Goal: Task Accomplishment & Management: Manage account settings

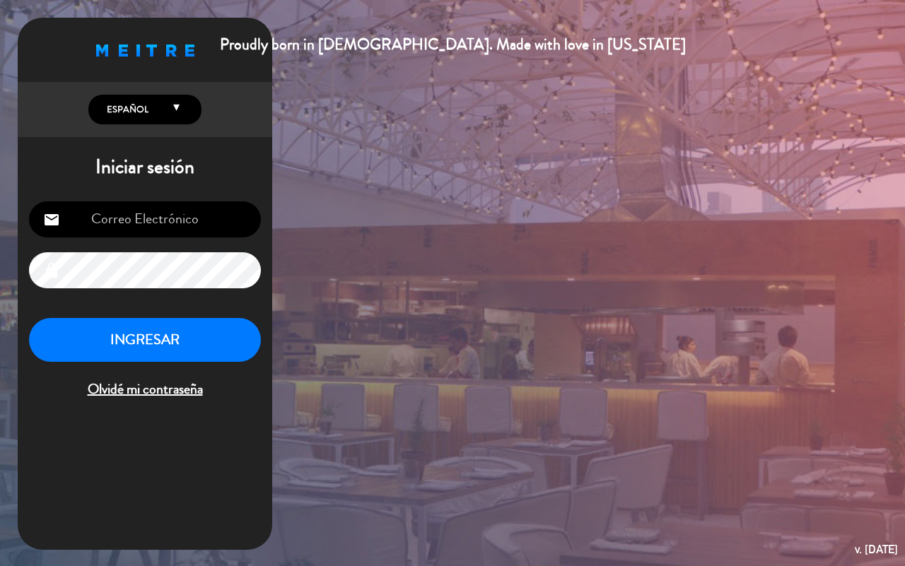
type input "[EMAIL_ADDRESS][DOMAIN_NAME]"
click at [98, 342] on button "INGRESAR" at bounding box center [145, 340] width 232 height 45
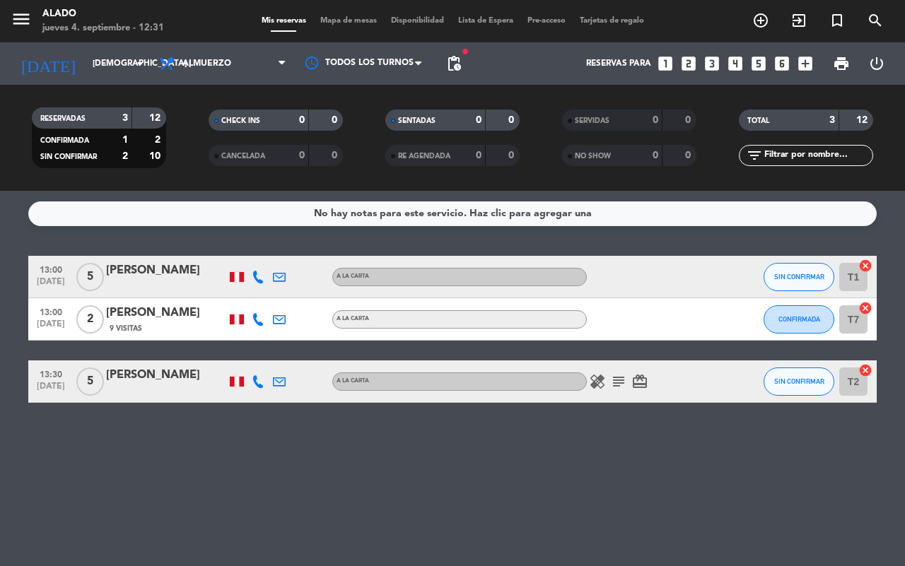
click at [724, 62] on icon "looks_4" at bounding box center [735, 63] width 18 height 18
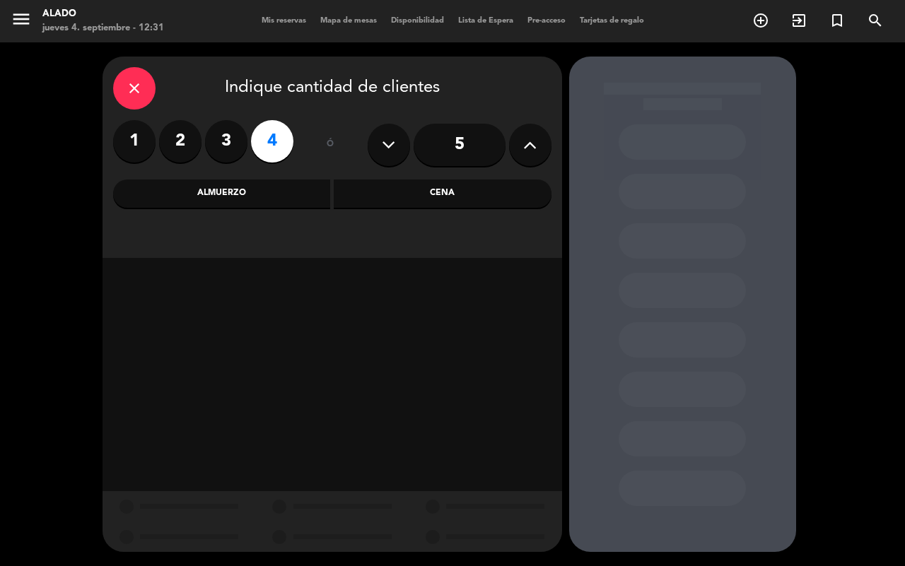
click at [266, 189] on div "Almuerzo" at bounding box center [222, 194] width 218 height 28
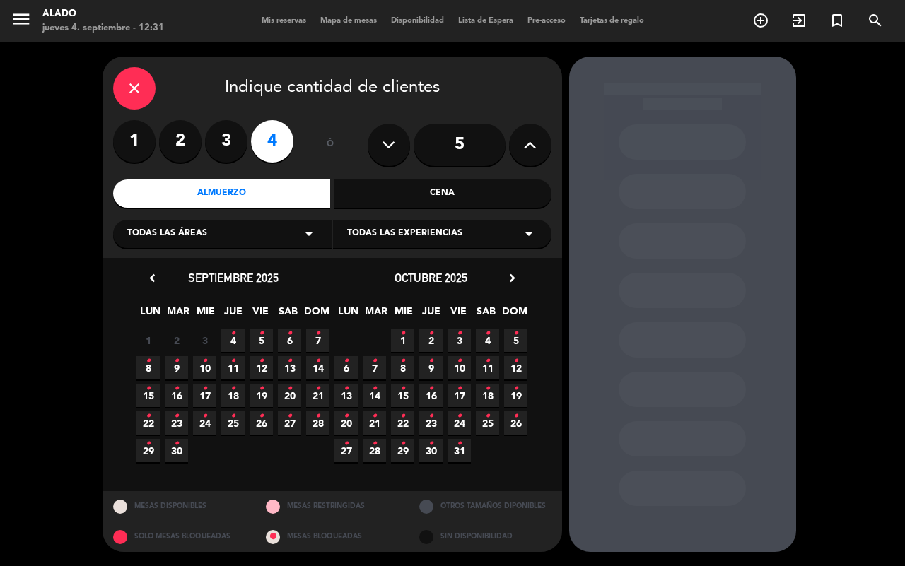
click at [233, 336] on icon "•" at bounding box center [233, 333] width 5 height 23
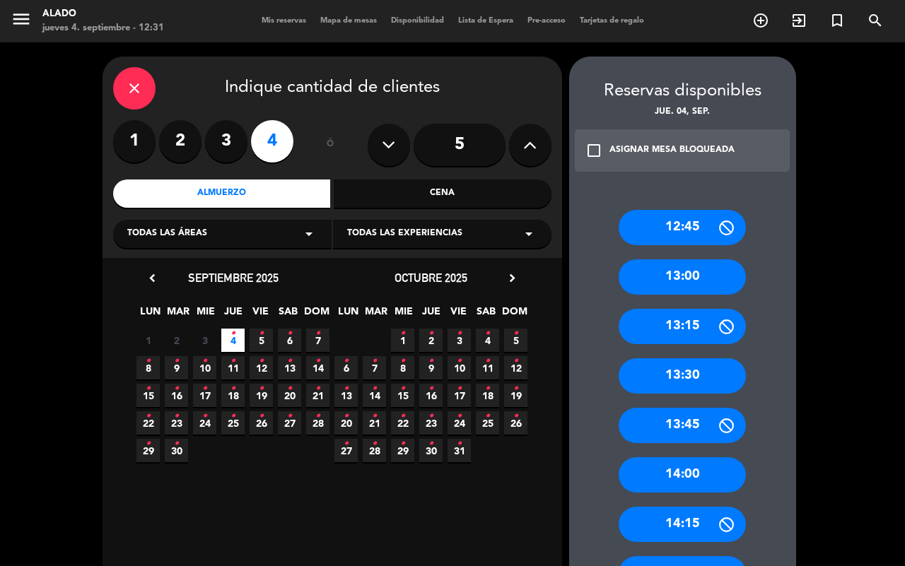
click at [704, 373] on div "13:30" at bounding box center [682, 376] width 127 height 35
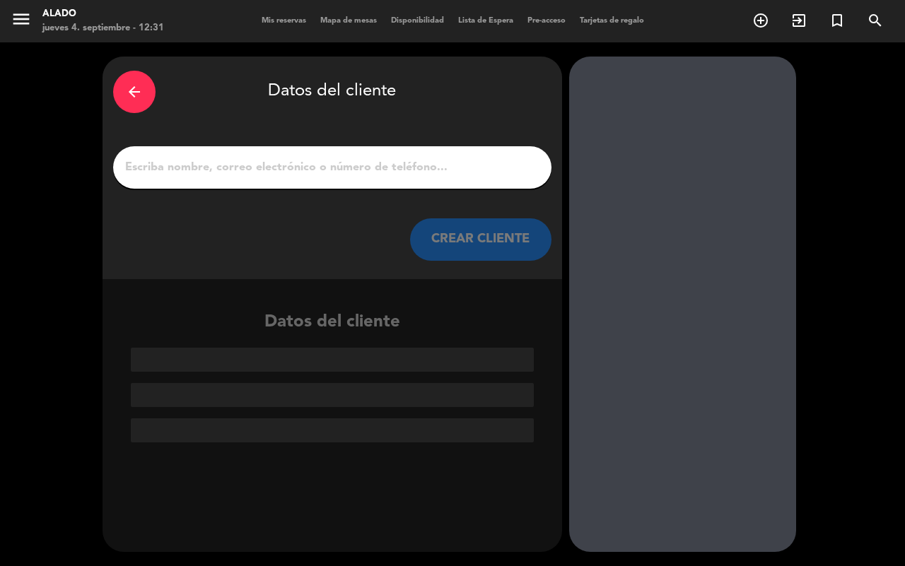
click at [312, 175] on input "1" at bounding box center [332, 168] width 417 height 20
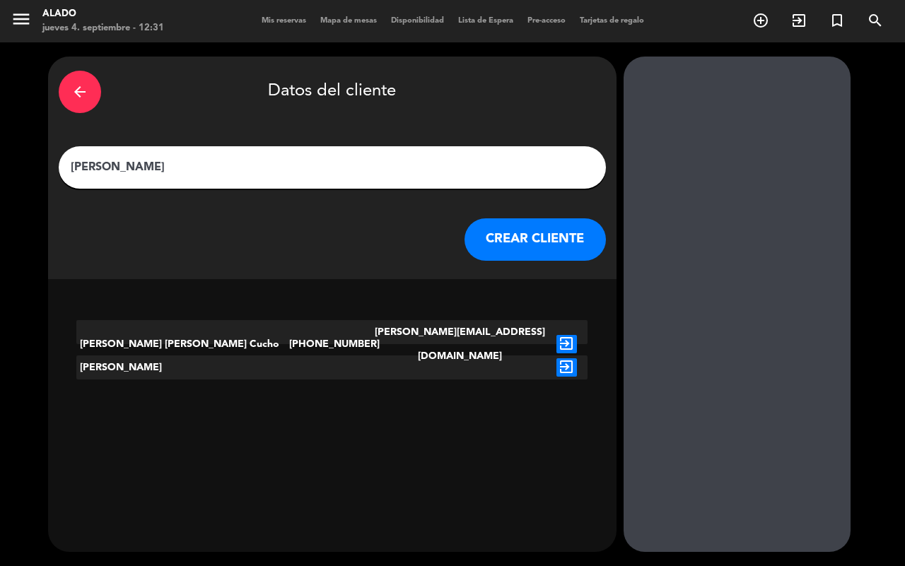
type input "[PERSON_NAME]"
click at [557, 369] on icon "exit_to_app" at bounding box center [567, 368] width 21 height 18
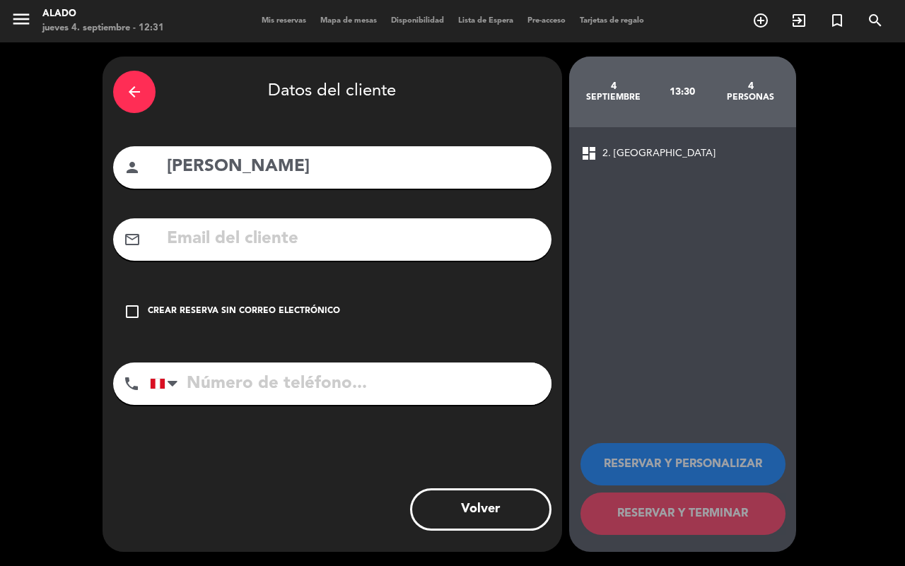
click at [281, 390] on input "tel" at bounding box center [351, 384] width 402 height 42
type input "973951186"
click at [317, 299] on div "check_box_outline_blank Crear reserva sin correo electrónico" at bounding box center [332, 312] width 438 height 42
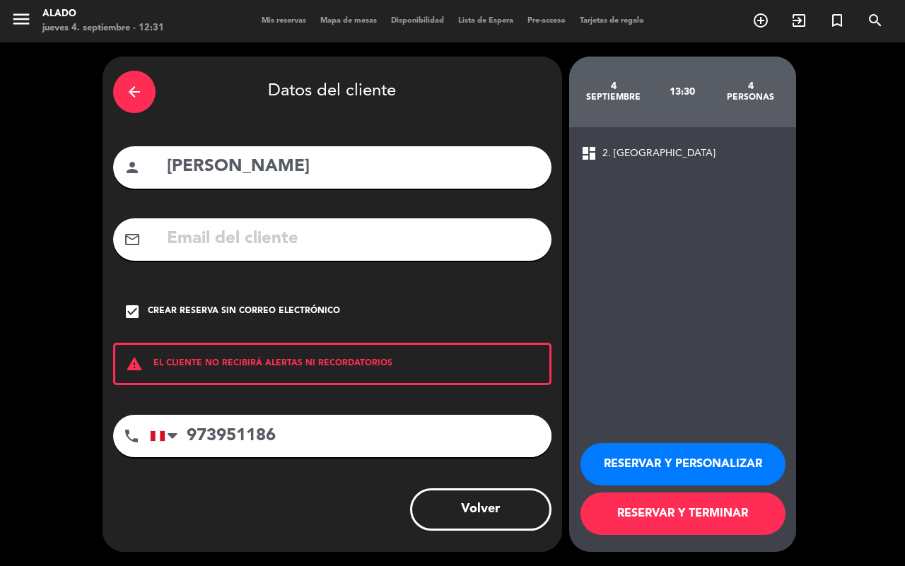
click at [705, 429] on button "RESERVAR Y TERMINAR" at bounding box center [683, 514] width 205 height 42
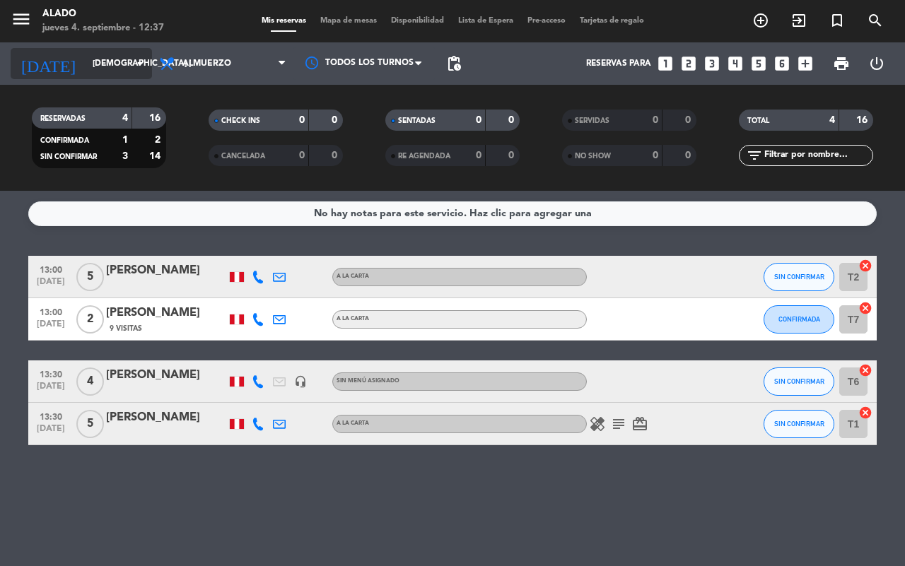
click at [117, 57] on input "[DEMOGRAPHIC_DATA] [DATE]" at bounding box center [142, 64] width 112 height 24
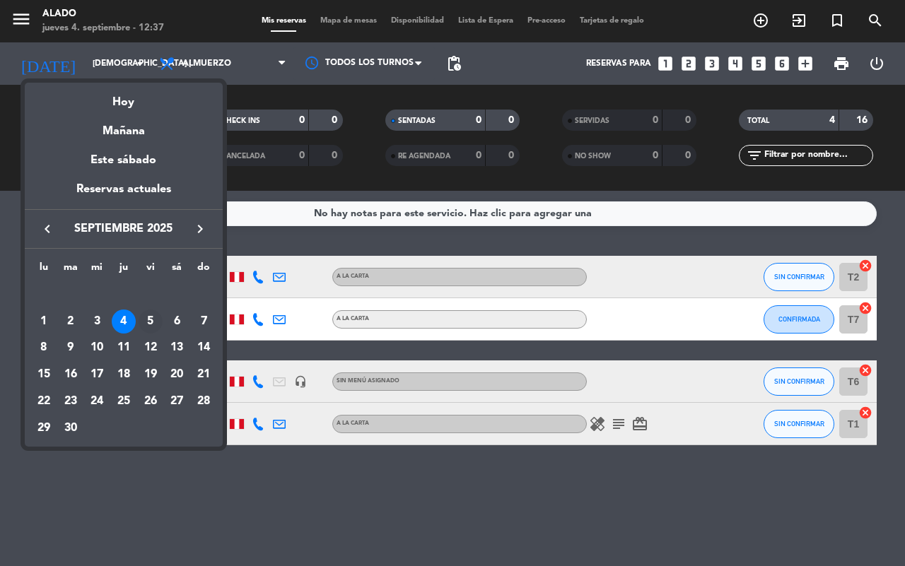
click at [151, 316] on div "5" at bounding box center [151, 322] width 24 height 24
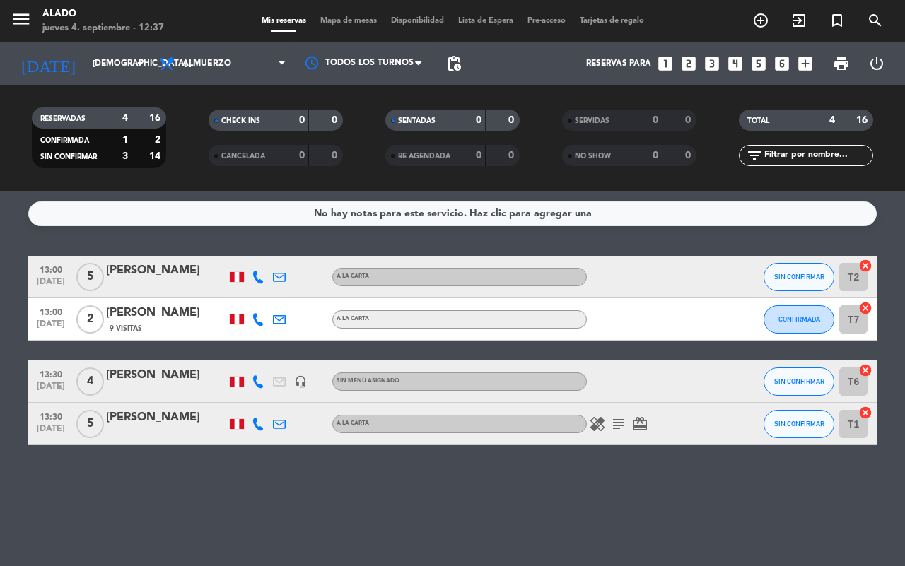
type input "vie. [DATE]"
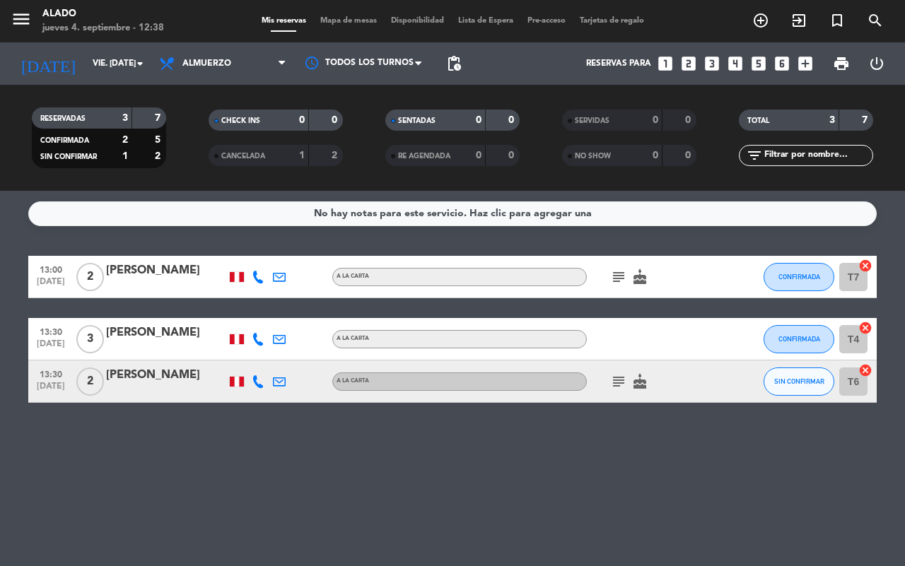
click at [718, 60] on icon "looks_3" at bounding box center [712, 63] width 18 height 18
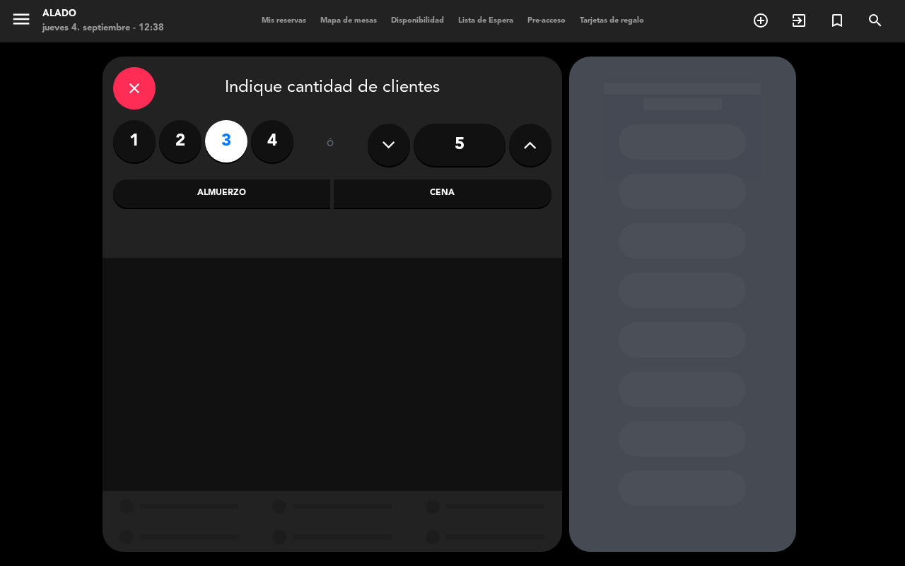
click at [276, 189] on div "Almuerzo" at bounding box center [222, 194] width 218 height 28
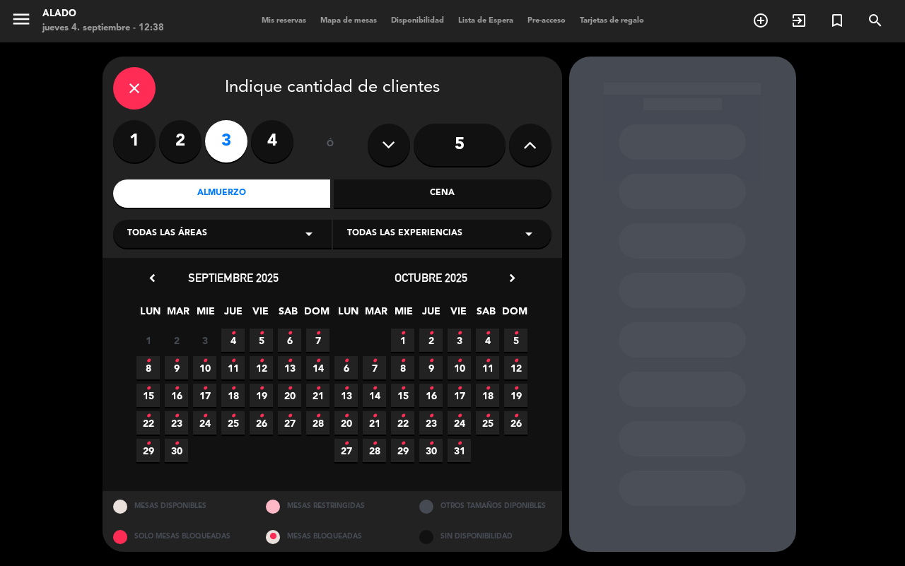
click at [262, 340] on icon "•" at bounding box center [261, 333] width 5 height 23
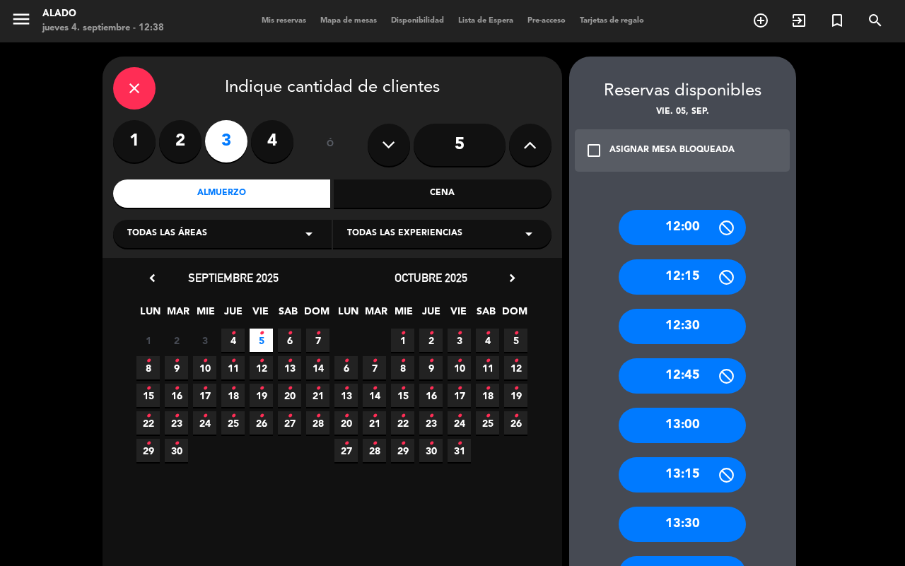
click at [694, 414] on div "13:00" at bounding box center [682, 425] width 127 height 35
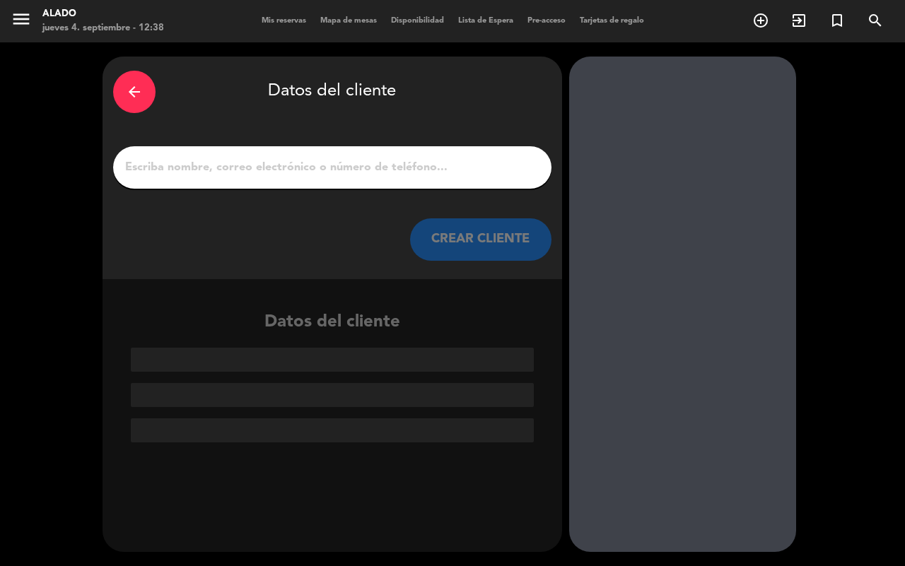
click at [311, 159] on input "1" at bounding box center [332, 168] width 417 height 20
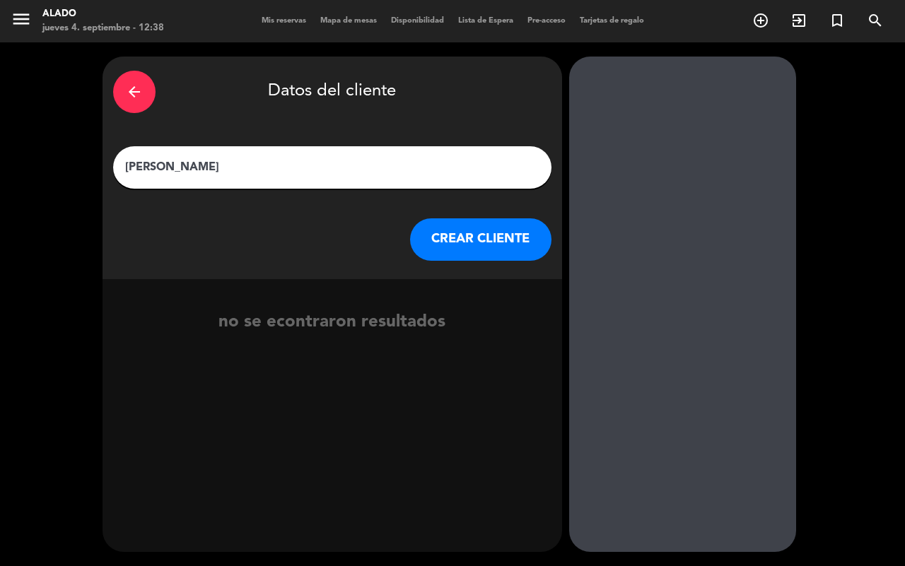
type input "[PERSON_NAME]"
click at [506, 240] on button "CREAR CLIENTE" at bounding box center [480, 240] width 141 height 42
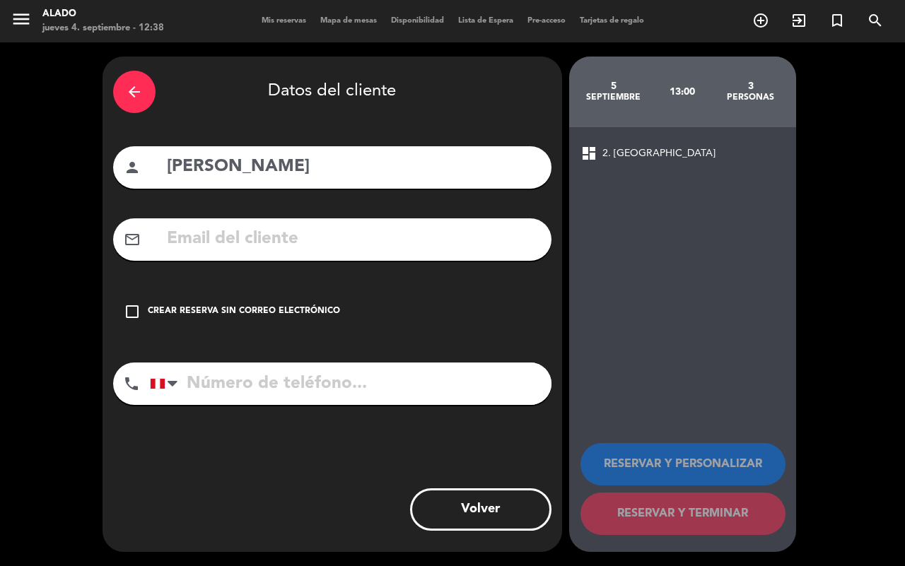
click at [364, 362] on div "arrow_back Datos del cliente person [PERSON_NAME] mail_outline check_box_outlin…" at bounding box center [333, 305] width 460 height 496
drag, startPoint x: 368, startPoint y: 380, endPoint x: 369, endPoint y: 389, distance: 9.2
click at [369, 380] on input "tel" at bounding box center [351, 384] width 402 height 42
click at [369, 389] on input "tel" at bounding box center [351, 384] width 402 height 42
type input "971425702"
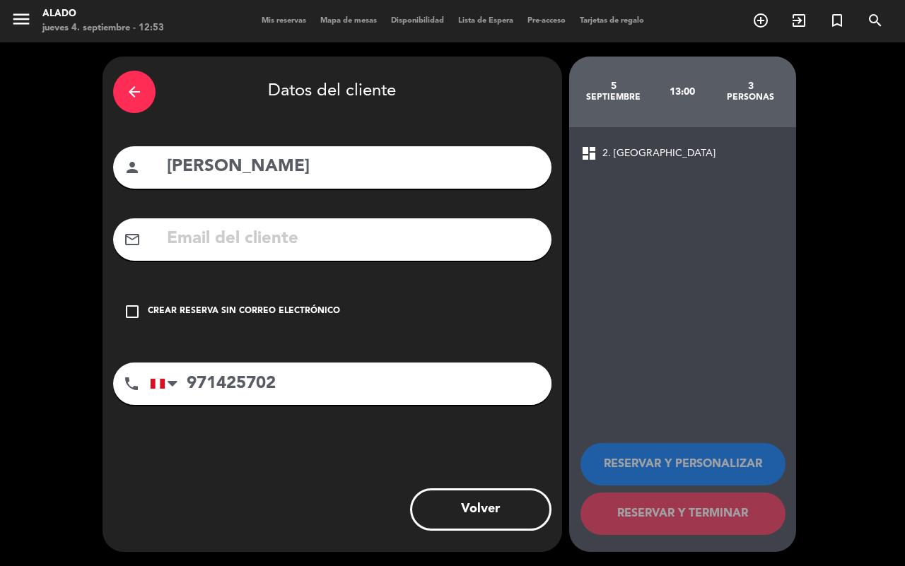
click at [236, 167] on input "[PERSON_NAME]" at bounding box center [353, 167] width 376 height 29
click at [239, 170] on input "[PERSON_NAME]" at bounding box center [353, 167] width 376 height 29
type input "[PERSON_NAME]"
click at [239, 308] on div "Crear reserva sin correo electrónico" at bounding box center [244, 312] width 192 height 14
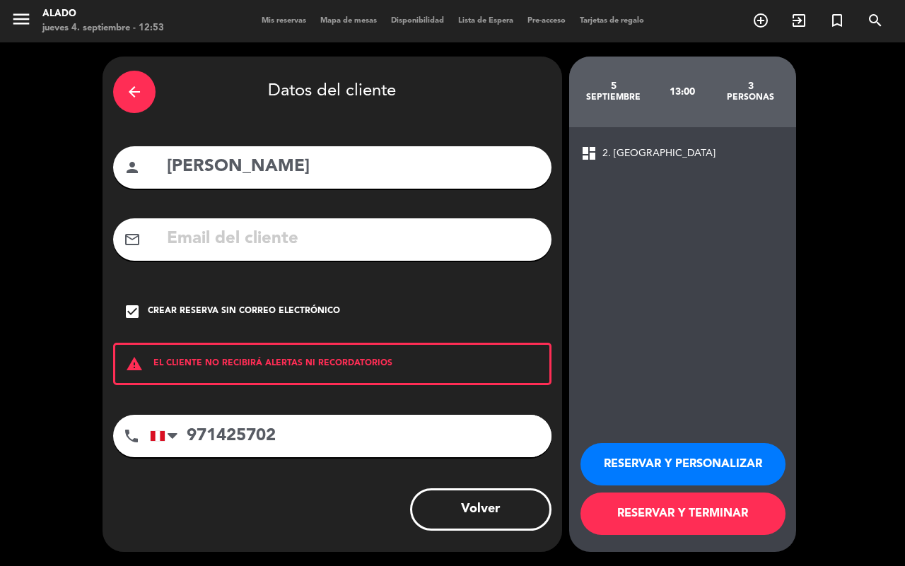
click at [667, 429] on button "RESERVAR Y TERMINAR" at bounding box center [683, 514] width 205 height 42
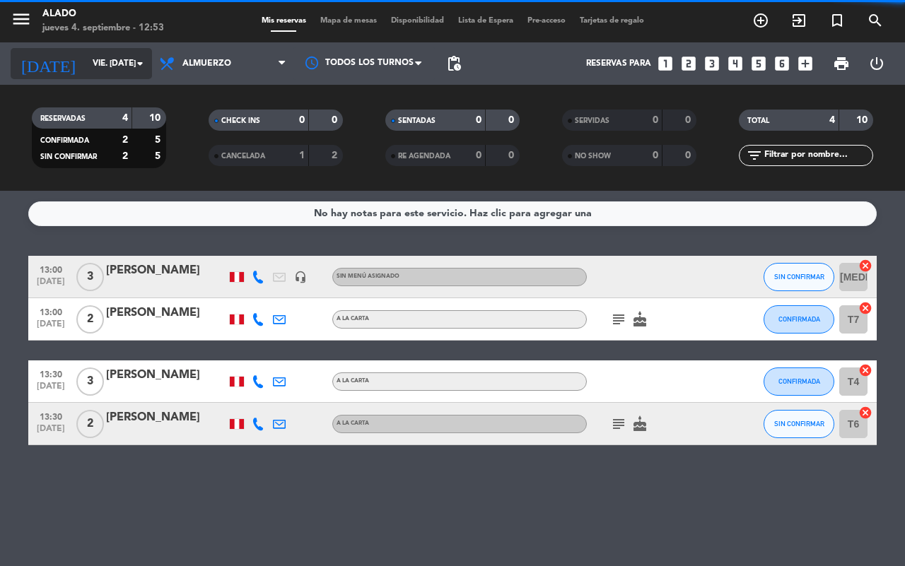
click at [117, 64] on input "vie. [DATE]" at bounding box center [142, 64] width 112 height 24
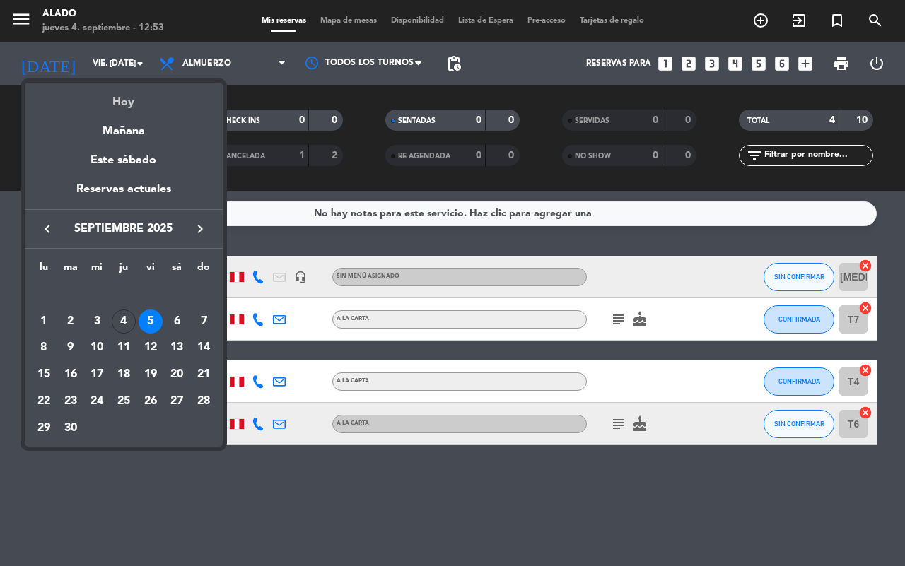
click at [156, 91] on div "Hoy" at bounding box center [124, 97] width 198 height 29
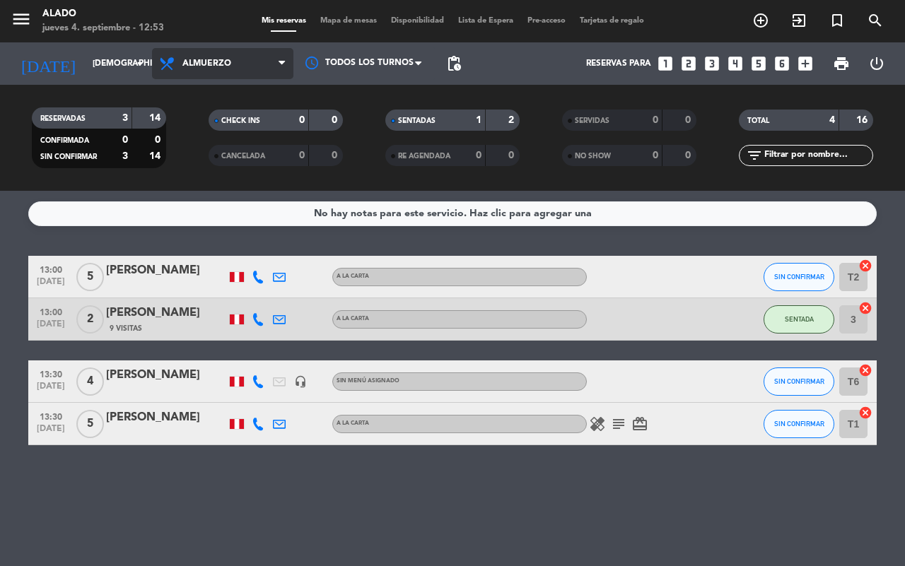
click at [206, 65] on span "Almuerzo" at bounding box center [206, 64] width 49 height 10
click at [240, 161] on div "menu Alado jueves 4. septiembre - 12:53 Mis reservas Mapa de mesas Disponibilid…" at bounding box center [452, 95] width 905 height 191
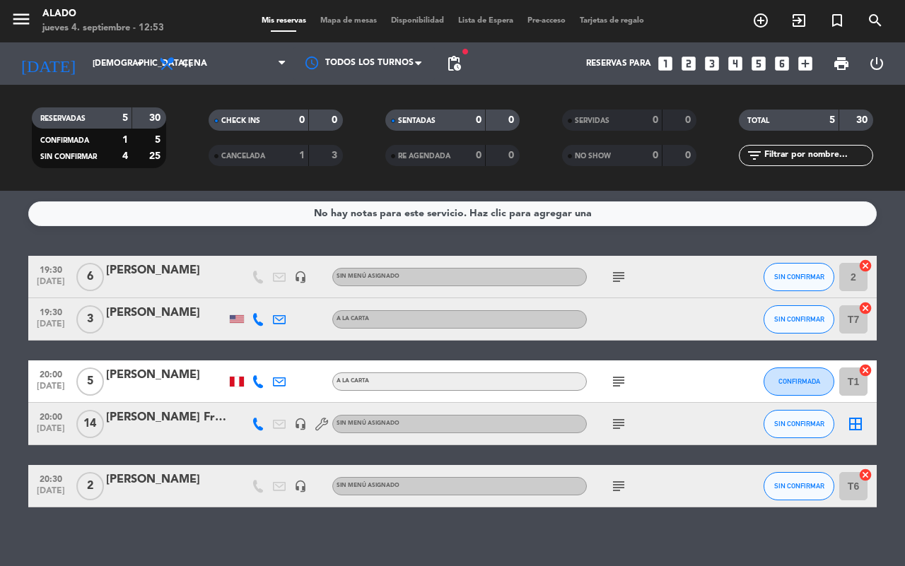
click at [194, 429] on div at bounding box center [166, 433] width 120 height 11
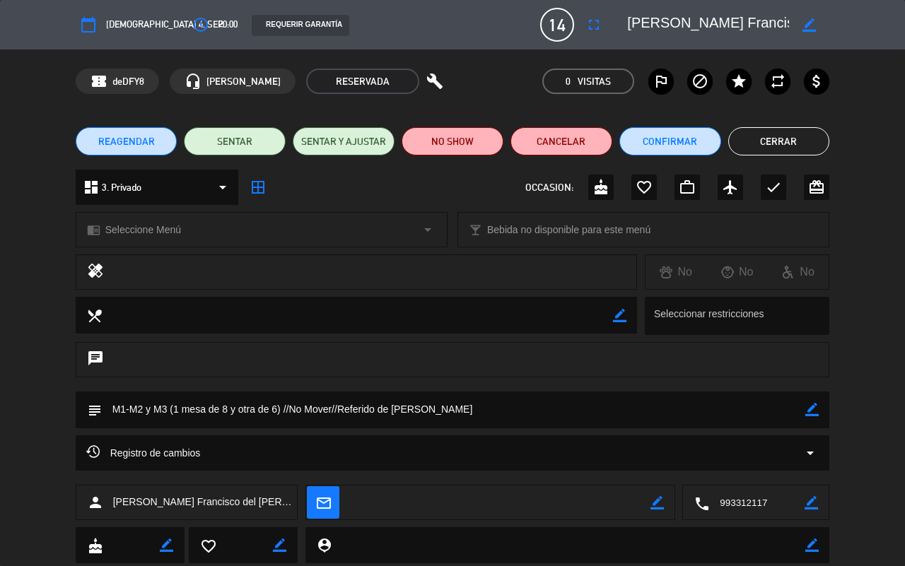
click at [724, 138] on button "Cerrar" at bounding box center [779, 141] width 102 height 28
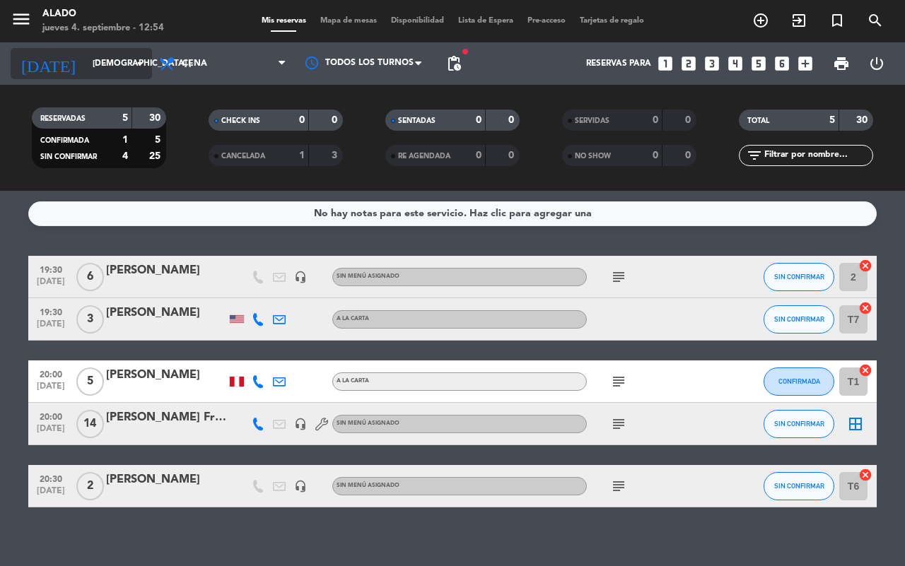
click at [91, 69] on input "[DEMOGRAPHIC_DATA] [DATE]" at bounding box center [142, 64] width 112 height 24
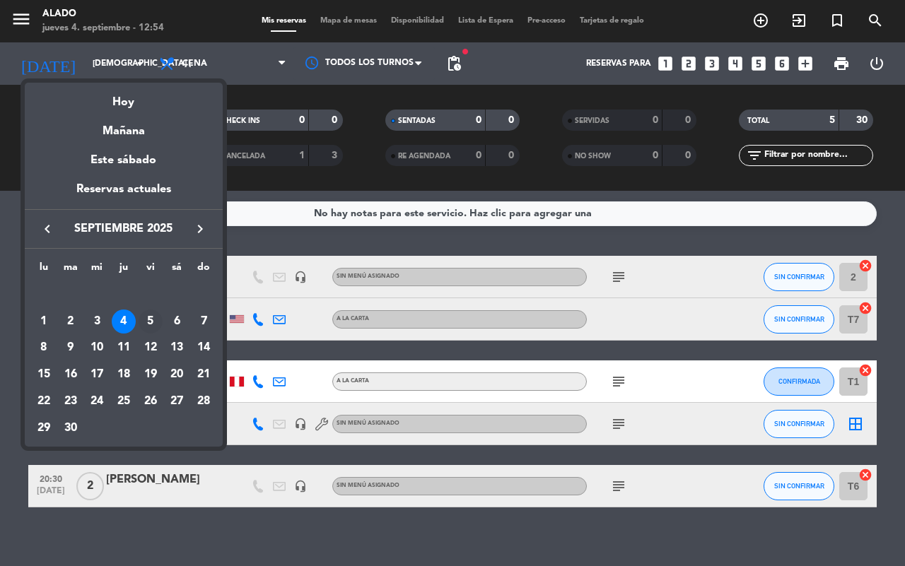
click at [142, 320] on div "5" at bounding box center [151, 322] width 24 height 24
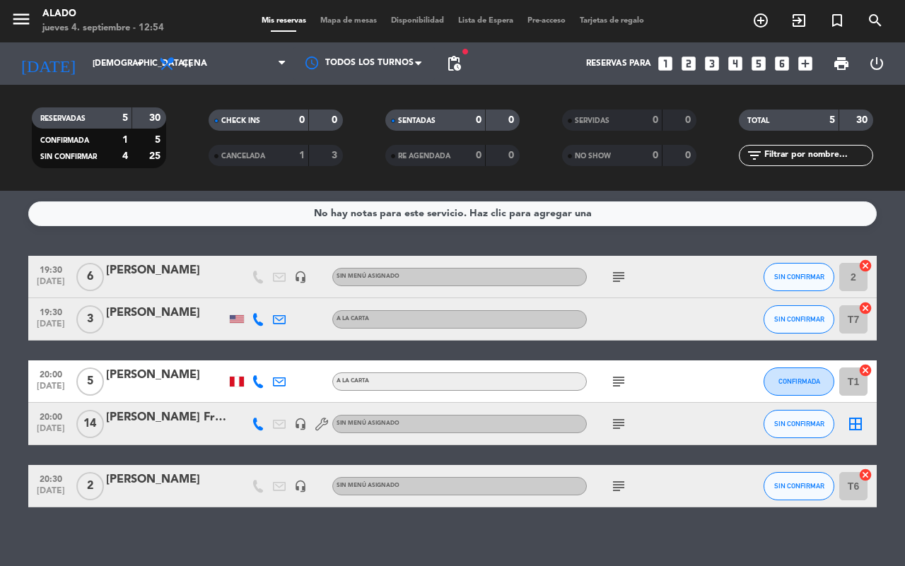
type input "vie. [DATE]"
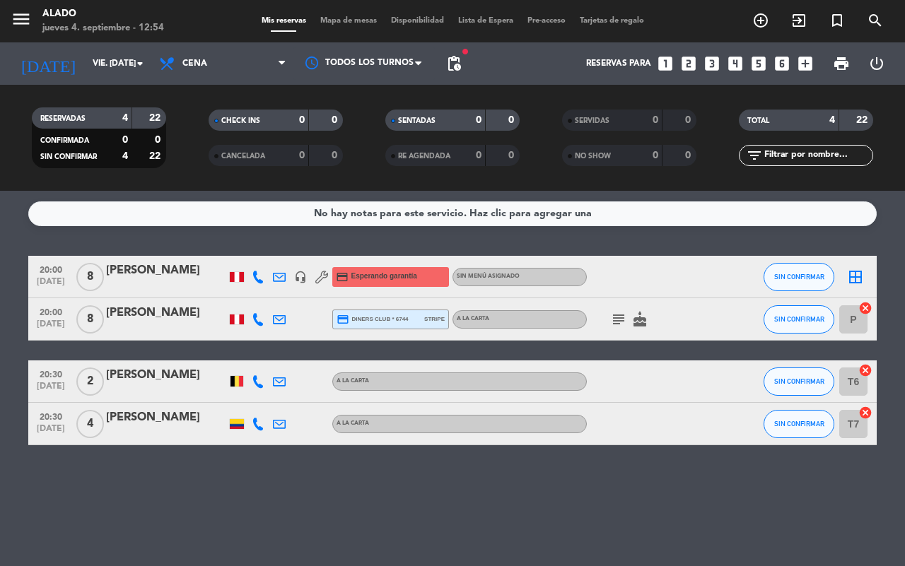
click at [151, 277] on div "[PERSON_NAME]" at bounding box center [166, 271] width 120 height 18
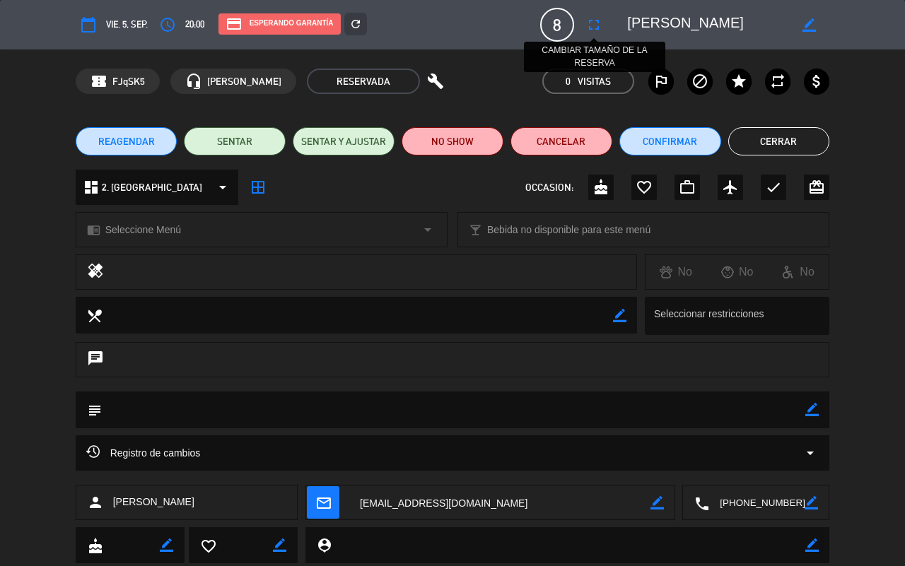
click at [581, 25] on button "fullscreen" at bounding box center [593, 24] width 25 height 25
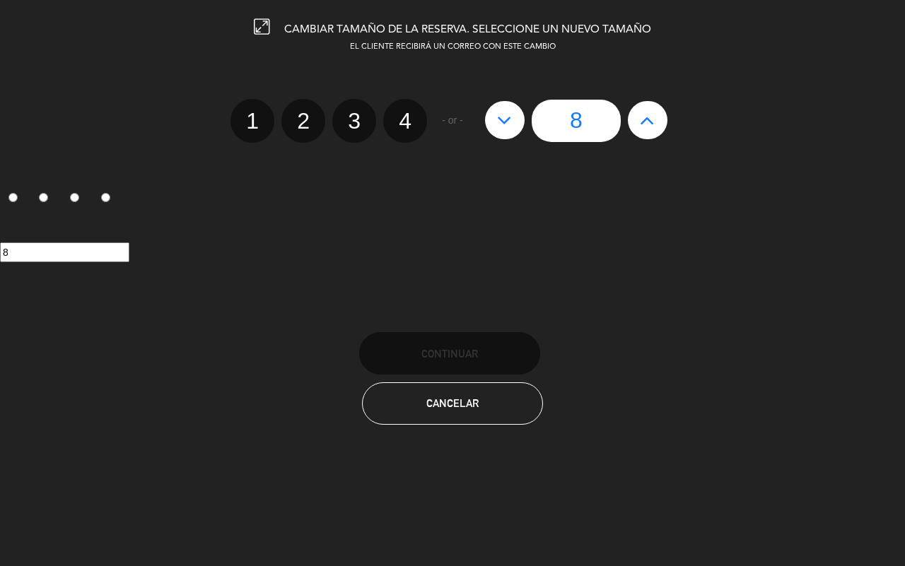
click at [507, 132] on button at bounding box center [505, 120] width 40 height 38
type input "7"
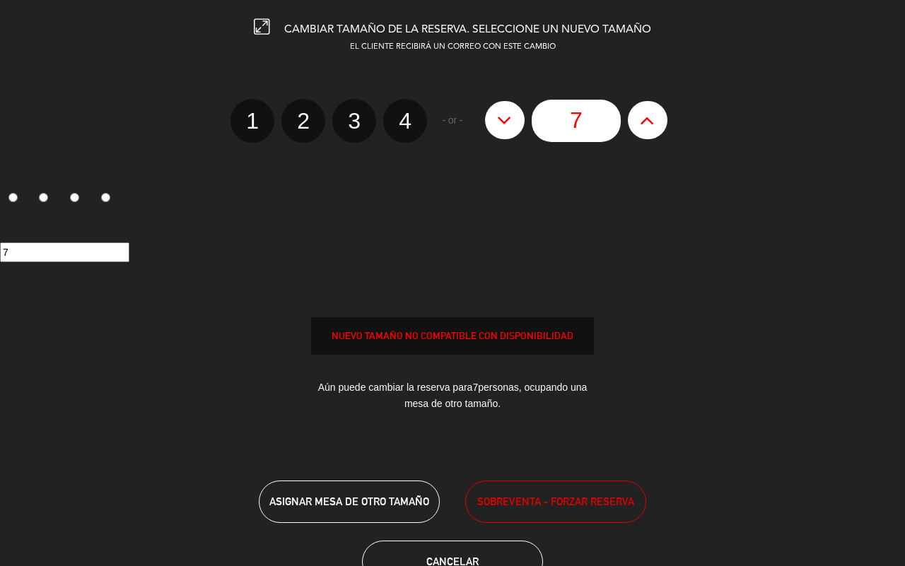
click at [507, 132] on button at bounding box center [505, 120] width 40 height 38
type input "6"
click at [507, 132] on button at bounding box center [505, 120] width 40 height 38
type input "5"
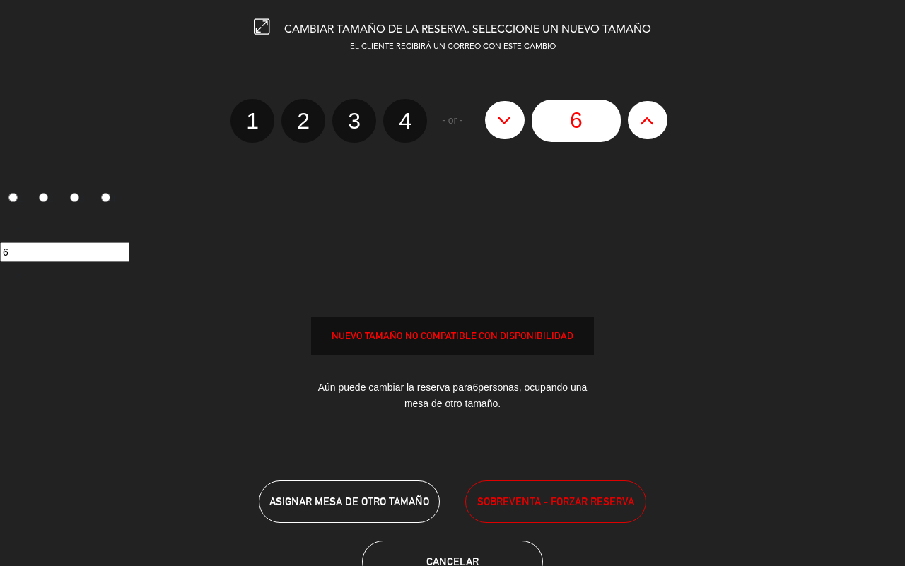
type input "5"
click at [507, 132] on button at bounding box center [505, 120] width 40 height 38
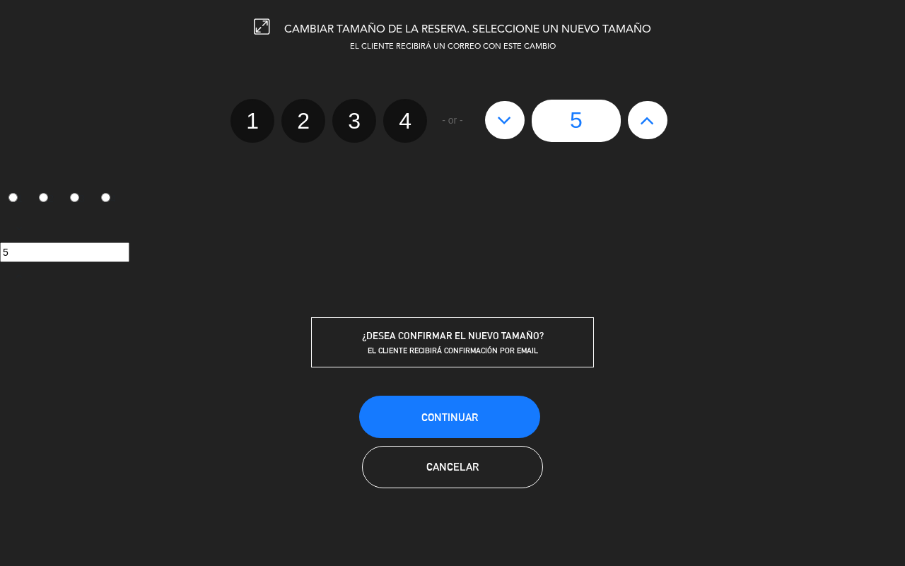
click at [503, 113] on icon at bounding box center [504, 120] width 15 height 23
click at [397, 124] on label "4" at bounding box center [405, 121] width 44 height 44
click at [399, 113] on input "4" at bounding box center [403, 108] width 9 height 9
radio input "true"
radio input "false"
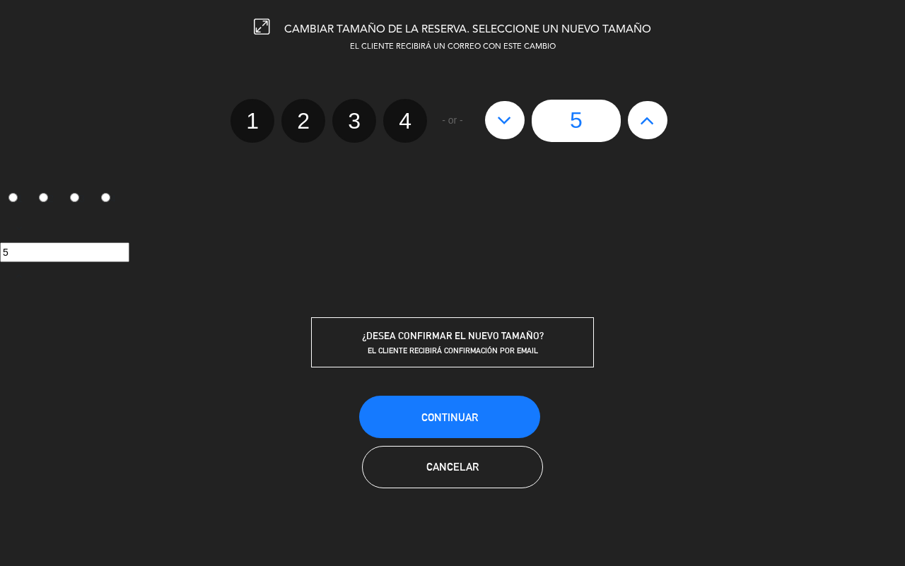
radio input "false"
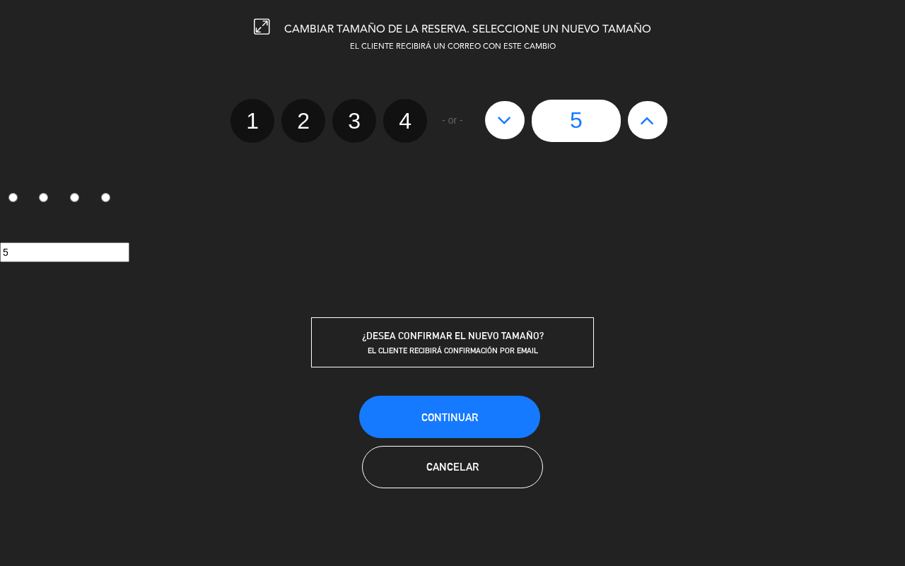
radio input "true"
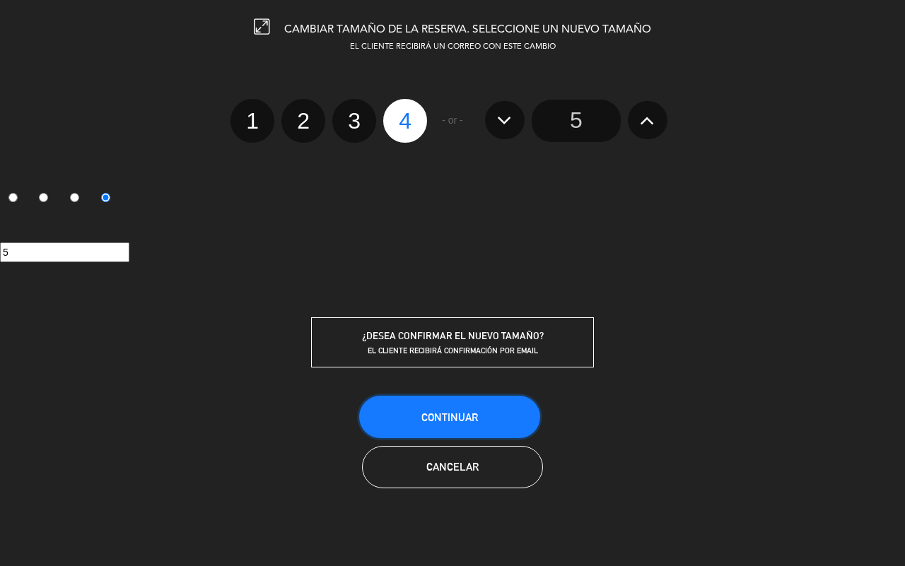
click at [482, 424] on button "Continuar" at bounding box center [449, 417] width 181 height 42
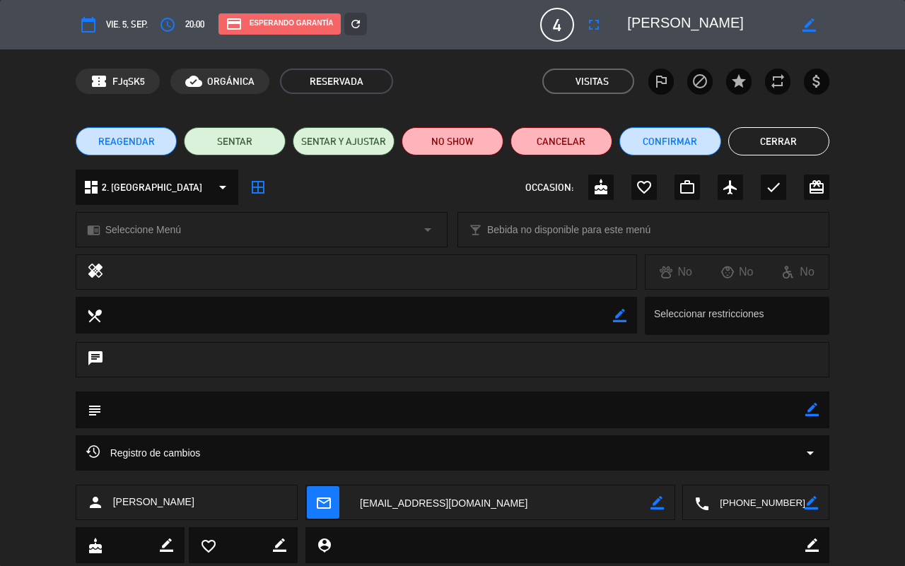
click at [335, 429] on span "mail_outline" at bounding box center [323, 503] width 33 height 33
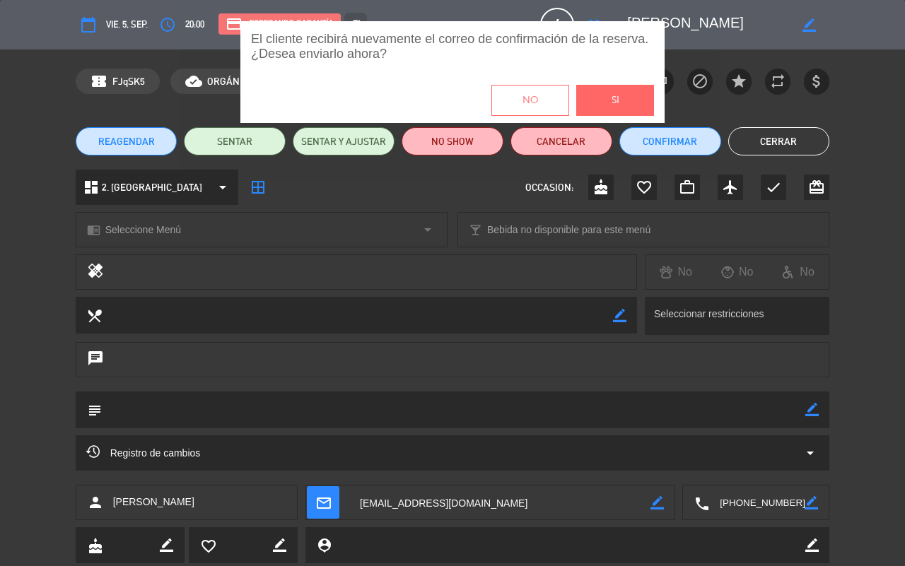
click at [628, 91] on button "Si" at bounding box center [615, 100] width 78 height 31
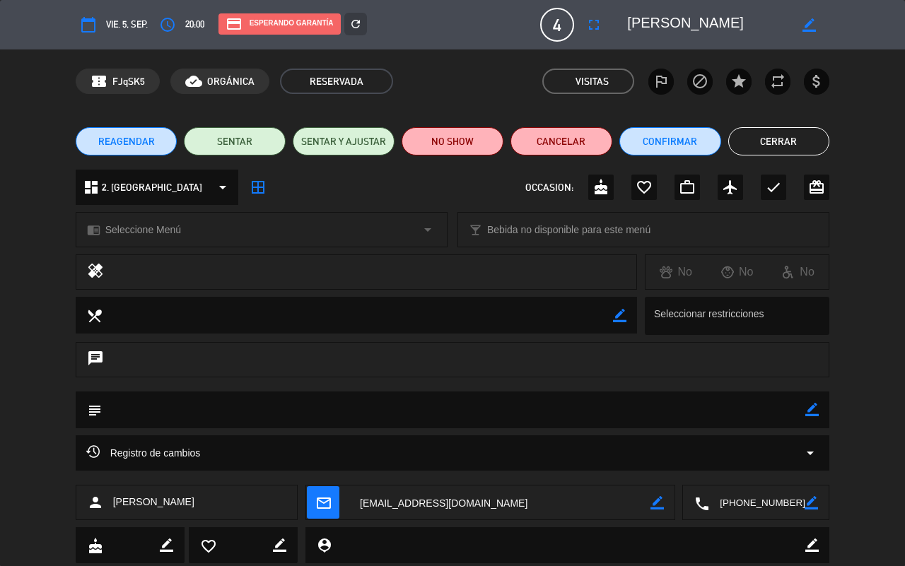
click at [724, 143] on button "Cerrar" at bounding box center [779, 141] width 102 height 28
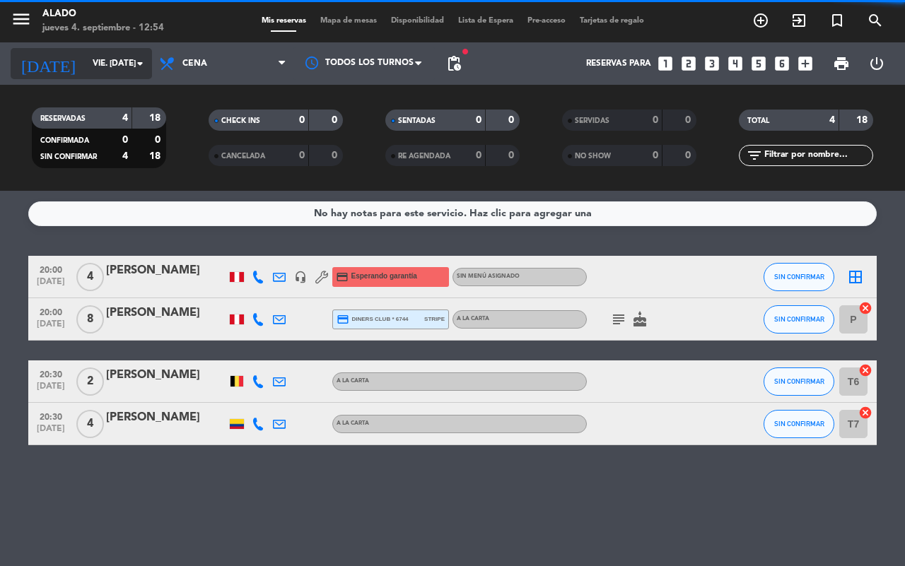
click at [86, 72] on input "vie. [DATE]" at bounding box center [142, 64] width 112 height 24
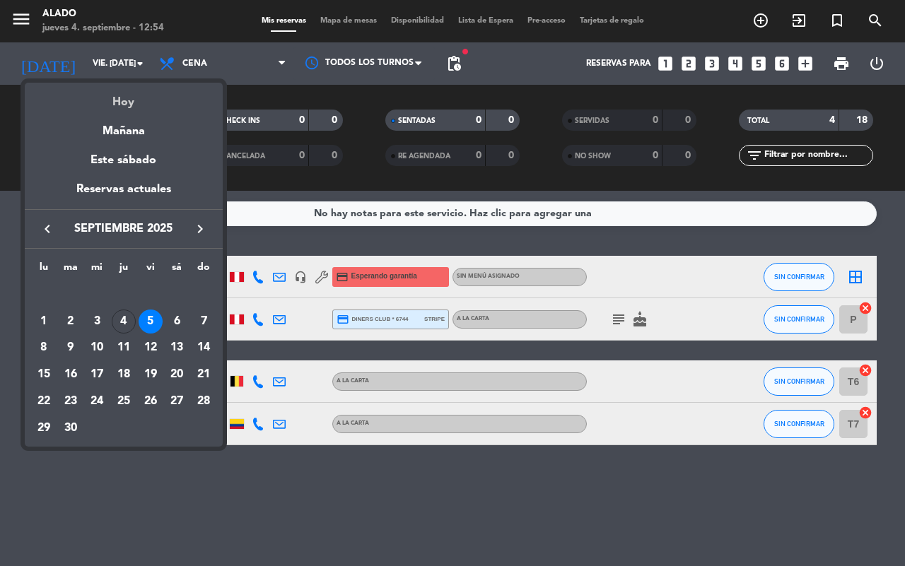
click at [153, 99] on div "Hoy" at bounding box center [124, 97] width 198 height 29
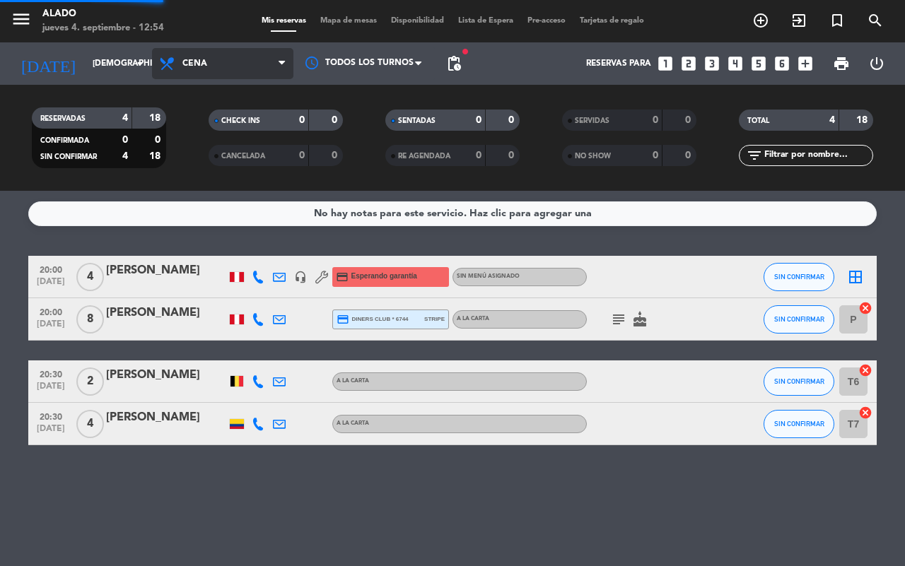
click at [217, 54] on span "Cena" at bounding box center [222, 63] width 141 height 31
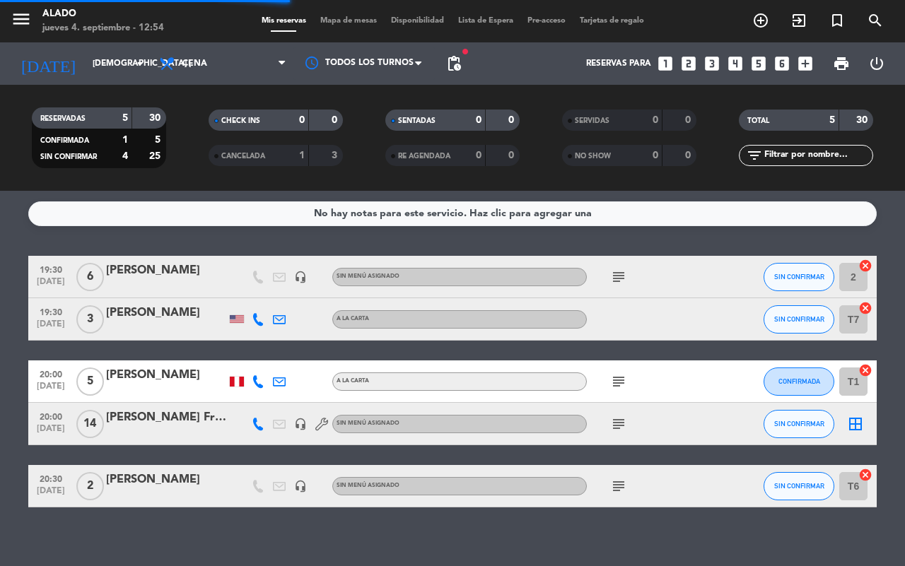
click at [244, 113] on div "CHECK INS" at bounding box center [244, 120] width 65 height 16
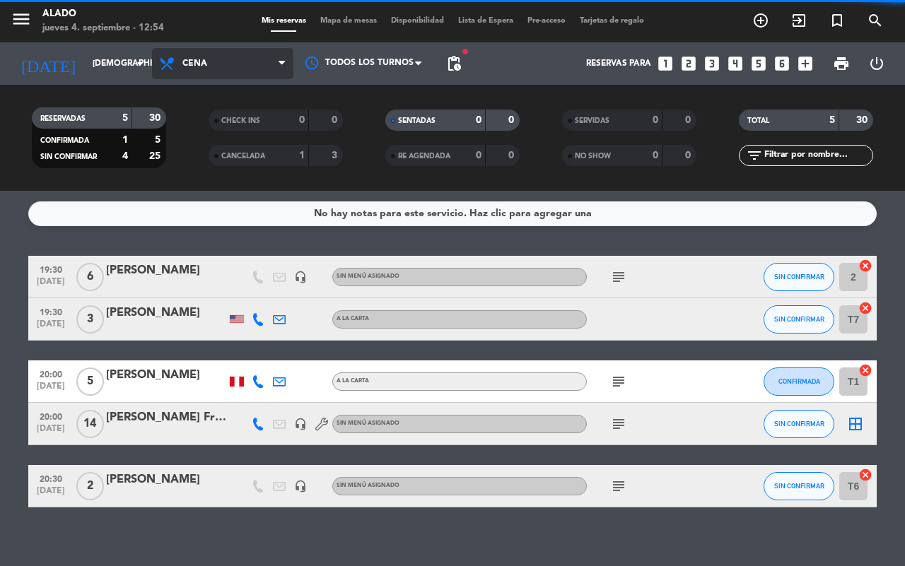
click at [244, 74] on span "Cena" at bounding box center [222, 63] width 141 height 31
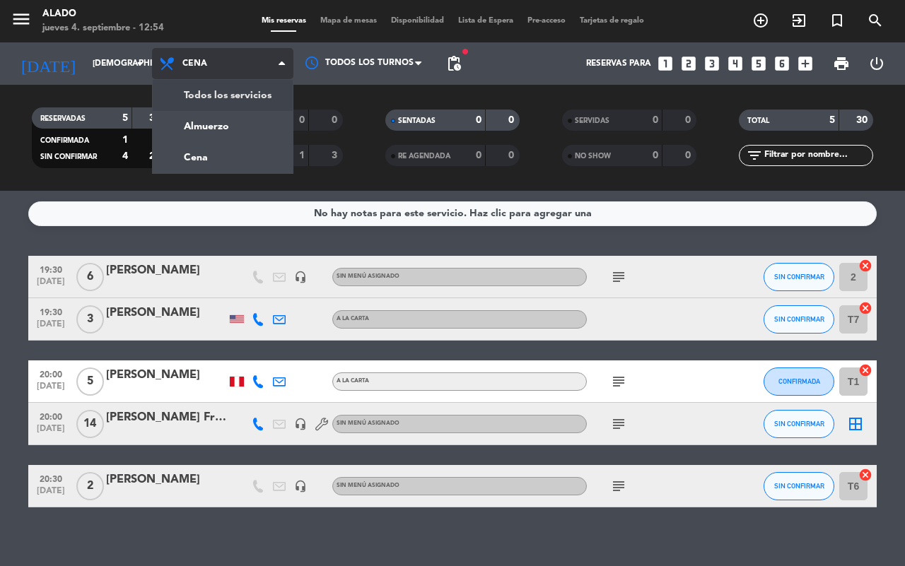
click at [240, 111] on div "menu Alado jueves 4. septiembre - 12:54 Mis reservas Mapa de mesas Disponibilid…" at bounding box center [452, 95] width 905 height 191
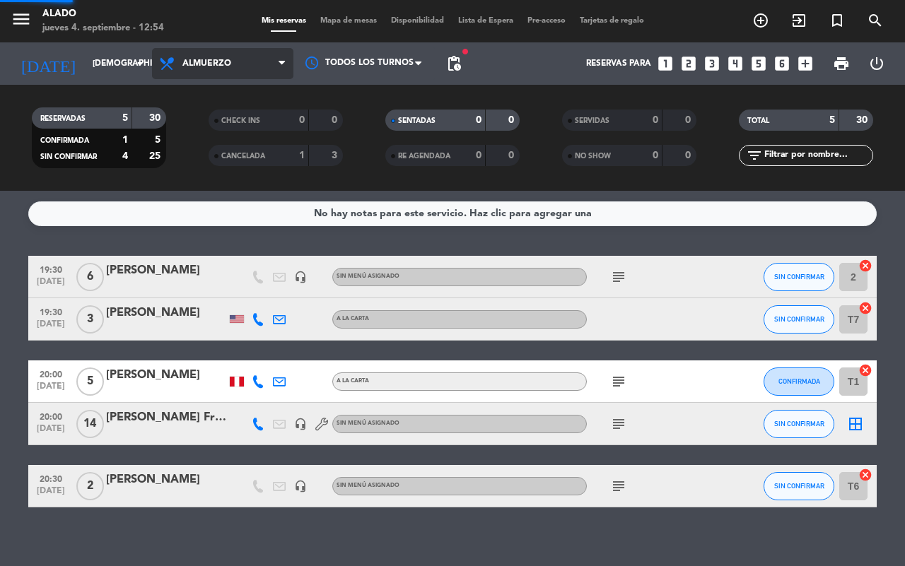
click at [240, 112] on div "CHECK INS" at bounding box center [244, 120] width 65 height 16
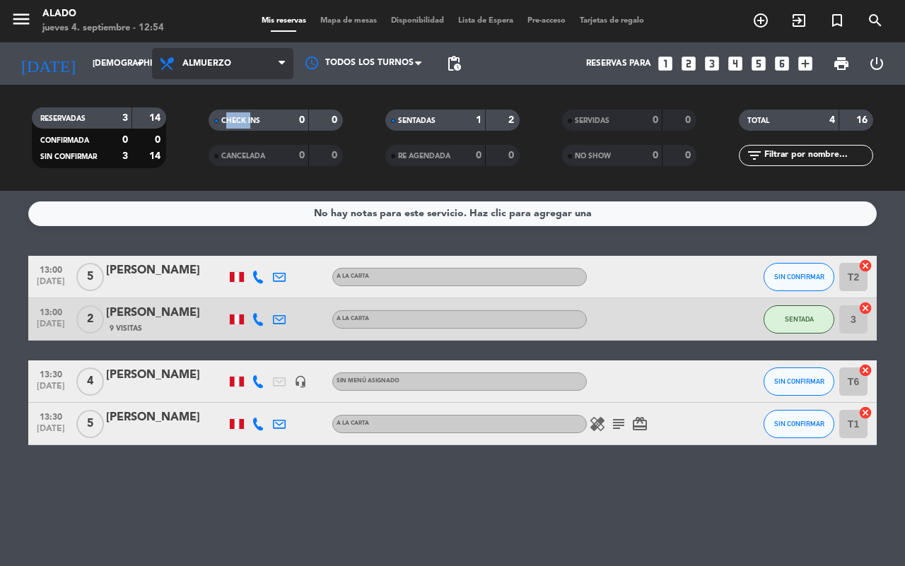
click at [218, 69] on span "Almuerzo" at bounding box center [222, 63] width 141 height 31
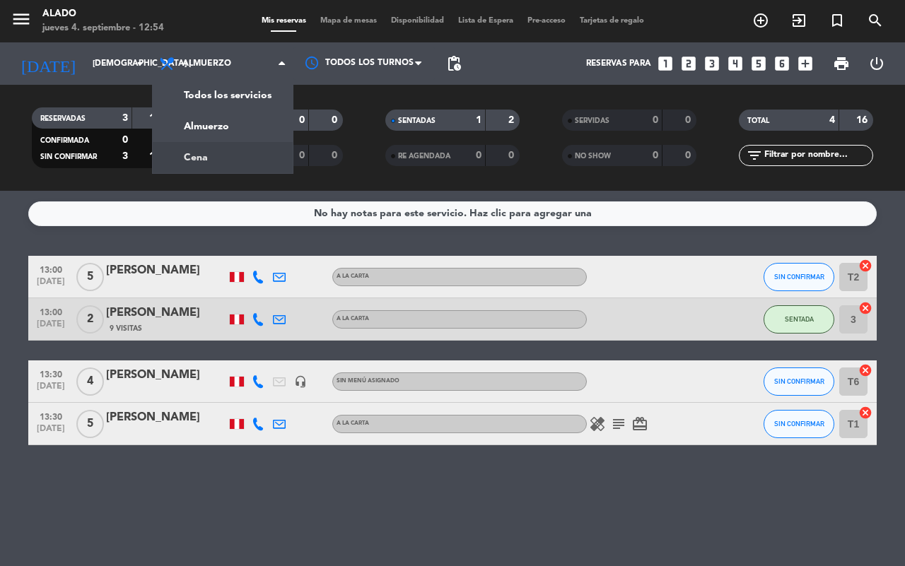
click at [214, 161] on div "menu Alado jueves 4. septiembre - 12:54 Mis reservas Mapa de mesas Disponibilid…" at bounding box center [452, 95] width 905 height 191
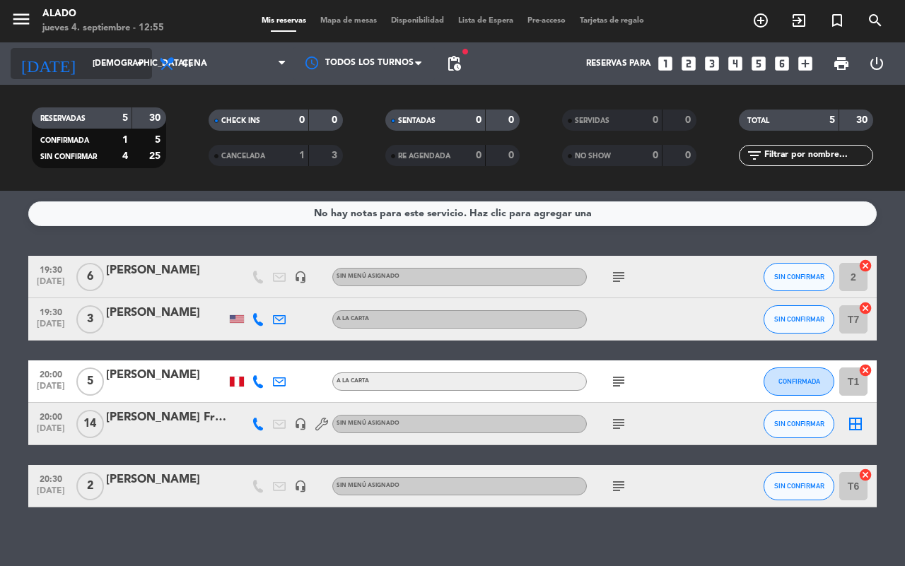
click at [110, 50] on div "[DATE] [DEMOGRAPHIC_DATA] [DATE] arrow_drop_down" at bounding box center [81, 63] width 141 height 31
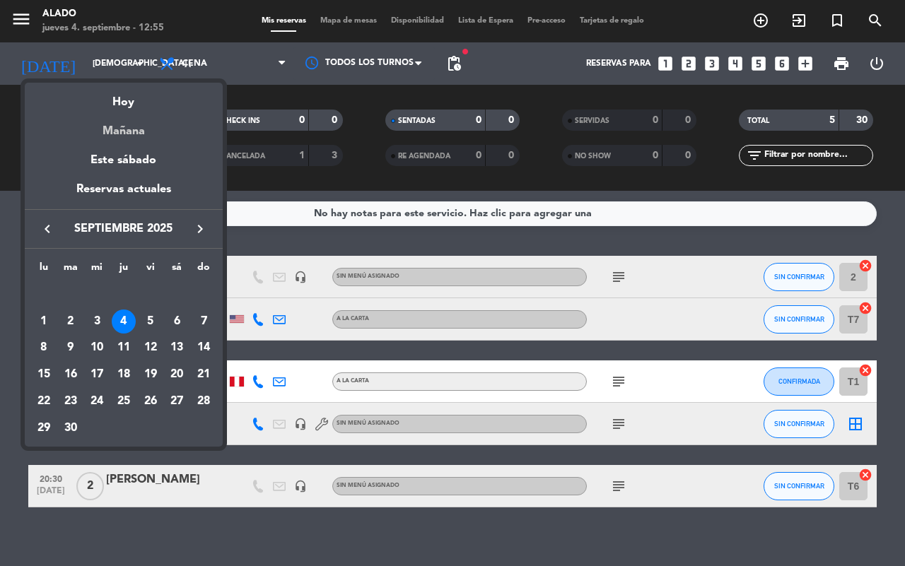
click at [118, 121] on div "Mañana" at bounding box center [124, 126] width 198 height 29
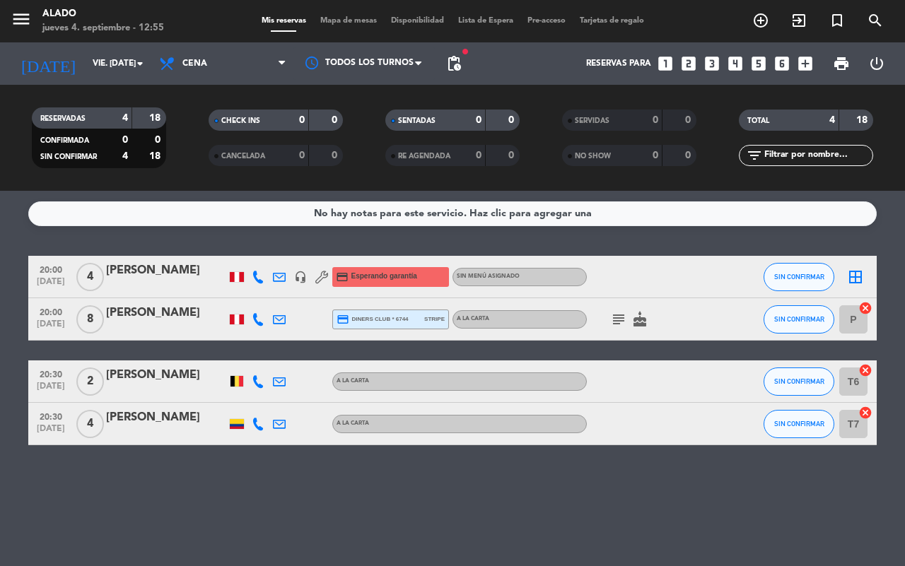
click at [724, 429] on div "No hay notas para este servicio. Haz clic para agregar una 20:00 [DATE] 4 [PERS…" at bounding box center [452, 379] width 905 height 376
click at [118, 64] on input "vie. [DATE]" at bounding box center [142, 64] width 112 height 24
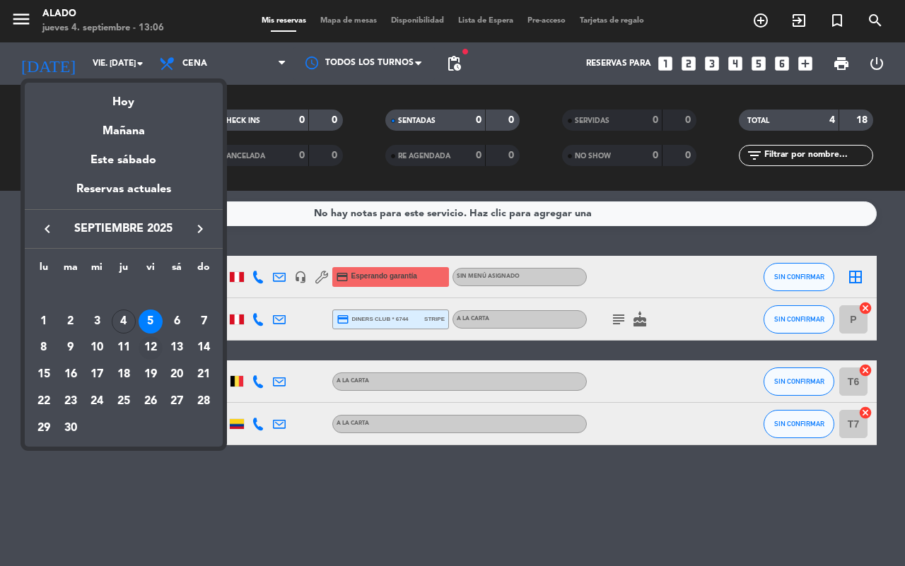
click at [149, 347] on div "12" at bounding box center [151, 349] width 24 height 24
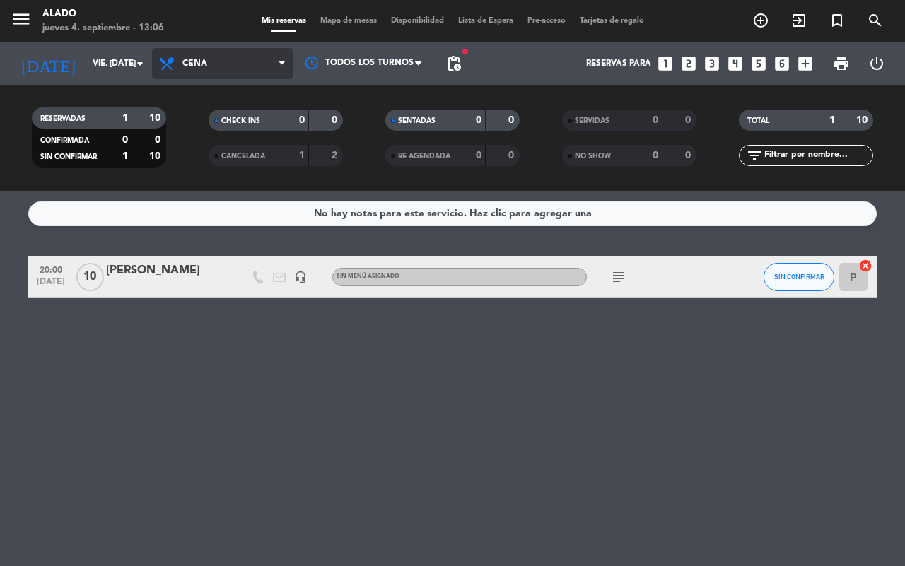
click at [239, 69] on span "Cena" at bounding box center [222, 63] width 141 height 31
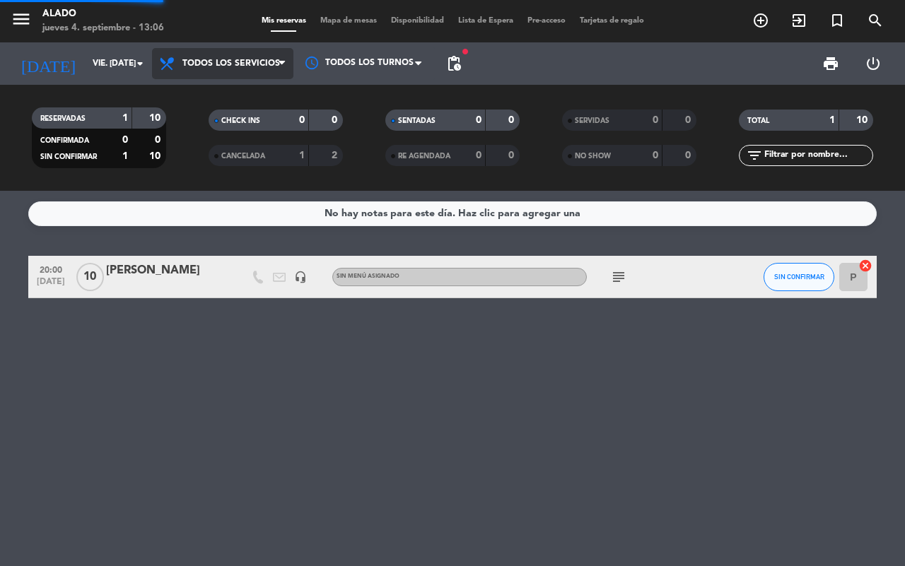
click at [238, 100] on div "menu Alado jueves 4. septiembre - 13:06 Mis reservas Mapa de mesas Disponibilid…" at bounding box center [452, 95] width 905 height 191
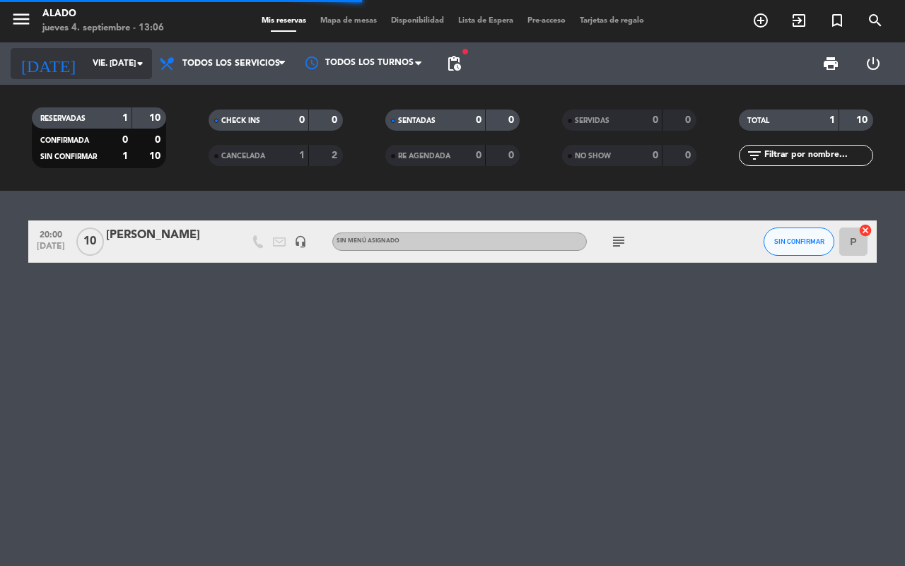
click at [86, 57] on input "vie. [DATE]" at bounding box center [142, 64] width 112 height 24
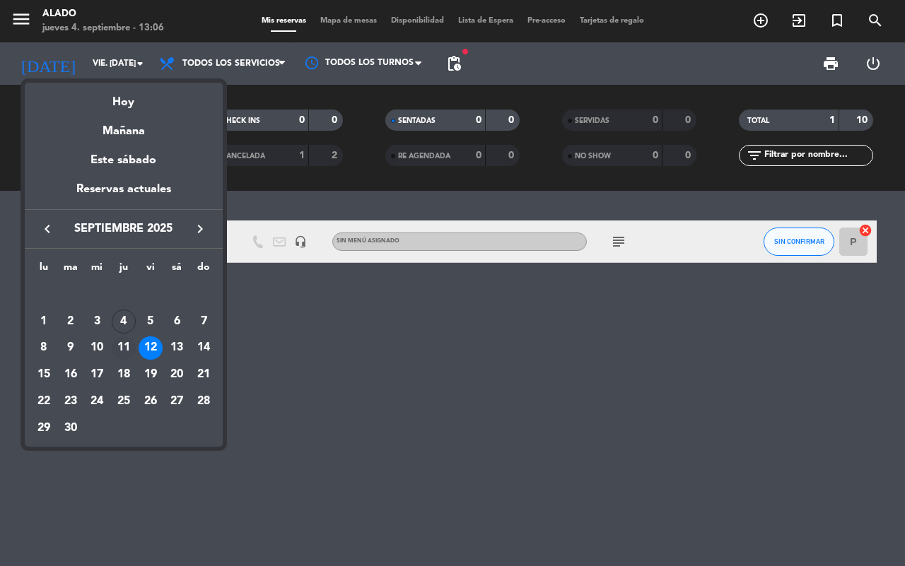
click at [124, 339] on div "11" at bounding box center [124, 349] width 24 height 24
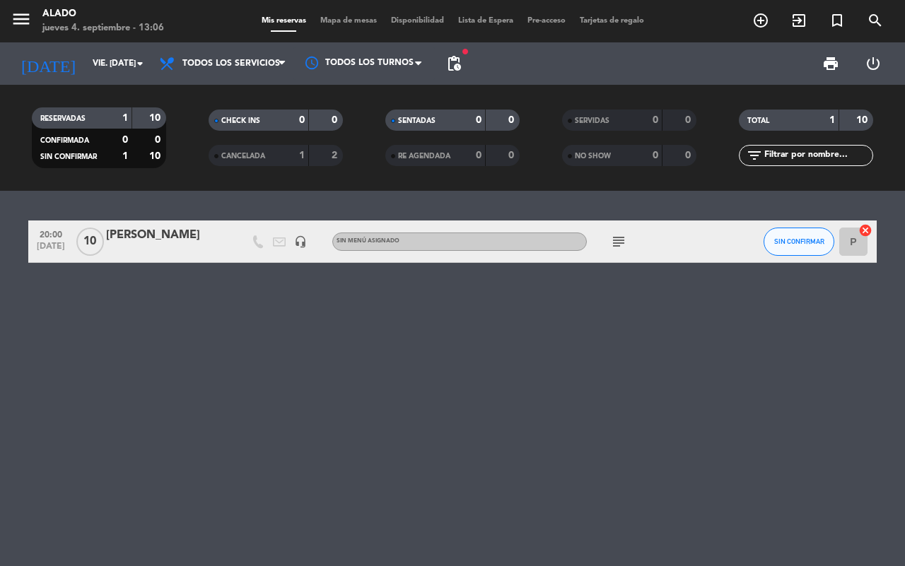
type input "[DEMOGRAPHIC_DATA] [DATE]"
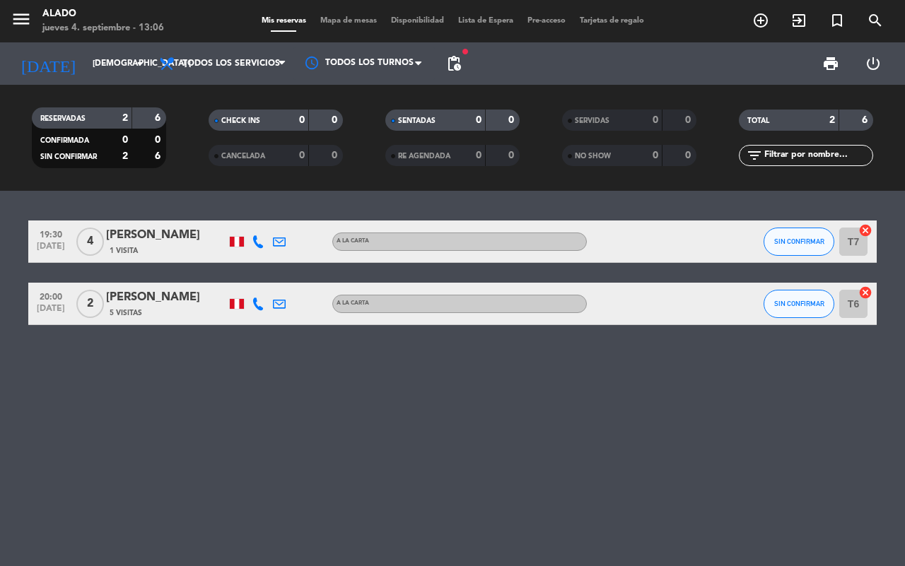
click at [170, 234] on div "[PERSON_NAME]" at bounding box center [166, 235] width 120 height 18
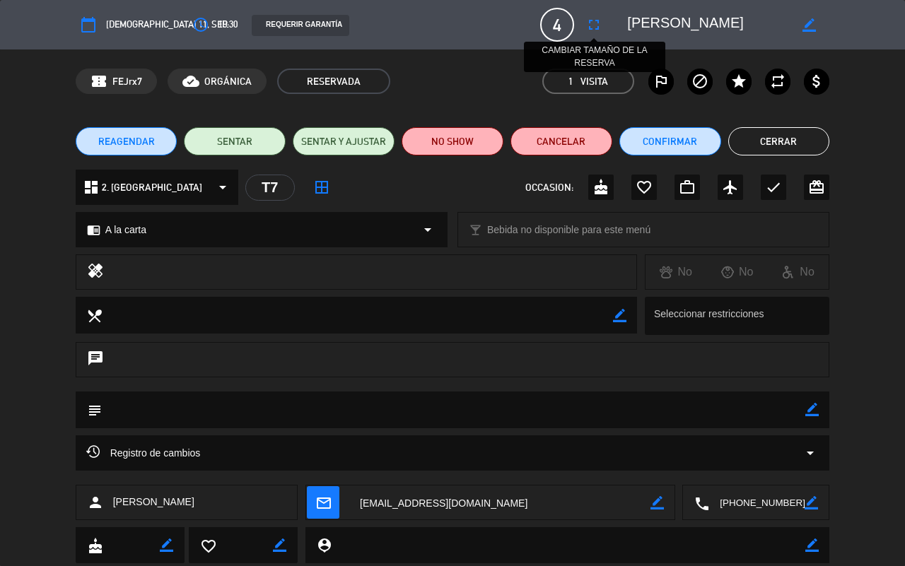
click at [591, 25] on icon "fullscreen" at bounding box center [594, 24] width 17 height 17
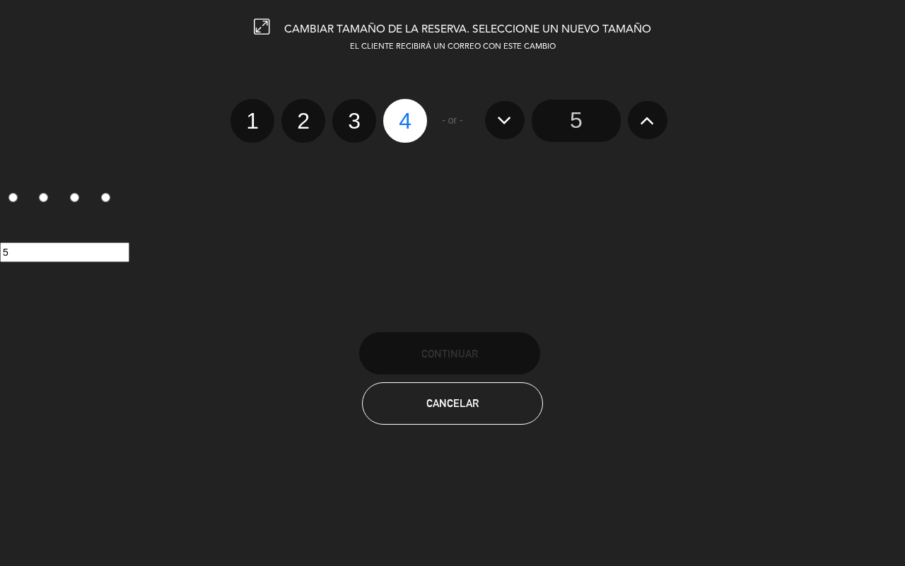
click at [575, 122] on input "5" at bounding box center [576, 121] width 89 height 42
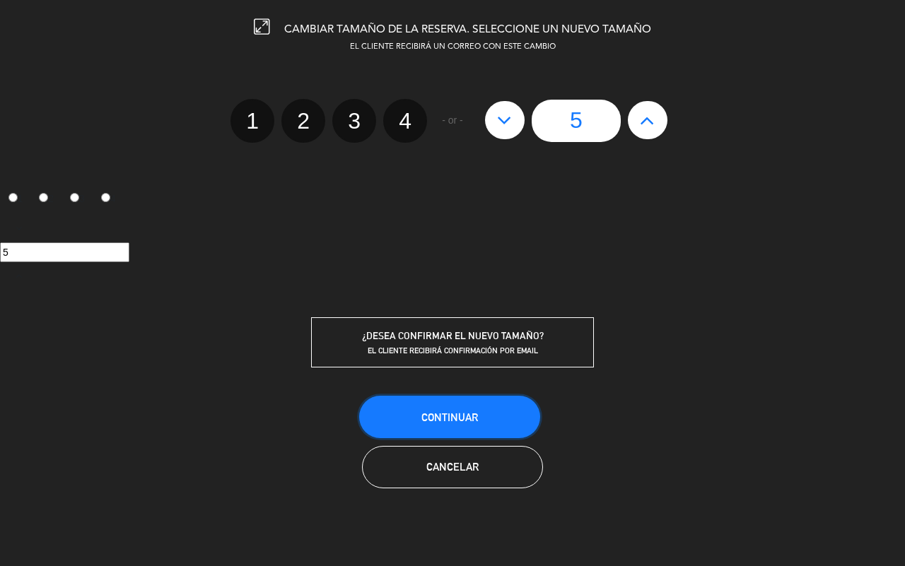
click at [437, 423] on button "Continuar" at bounding box center [449, 417] width 181 height 42
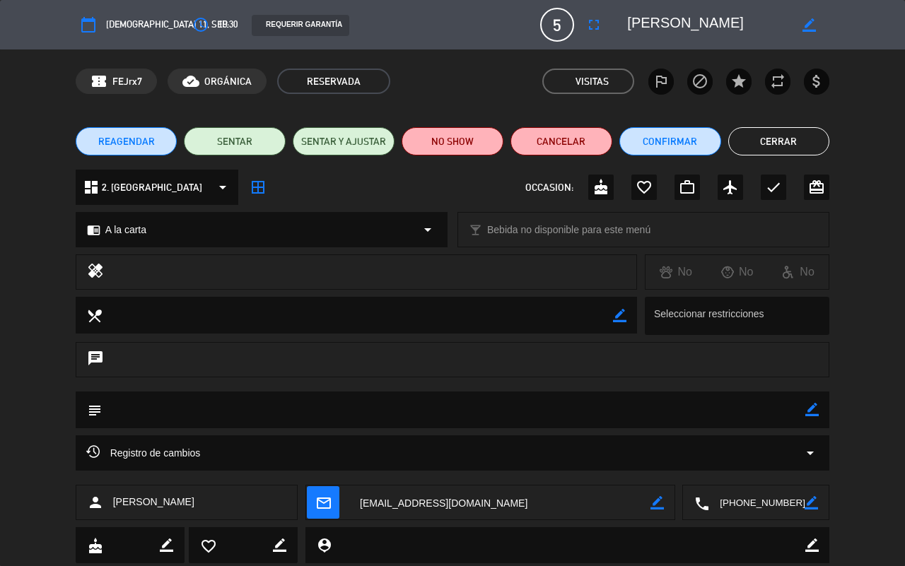
click at [327, 429] on icon "mail_outline" at bounding box center [323, 503] width 16 height 16
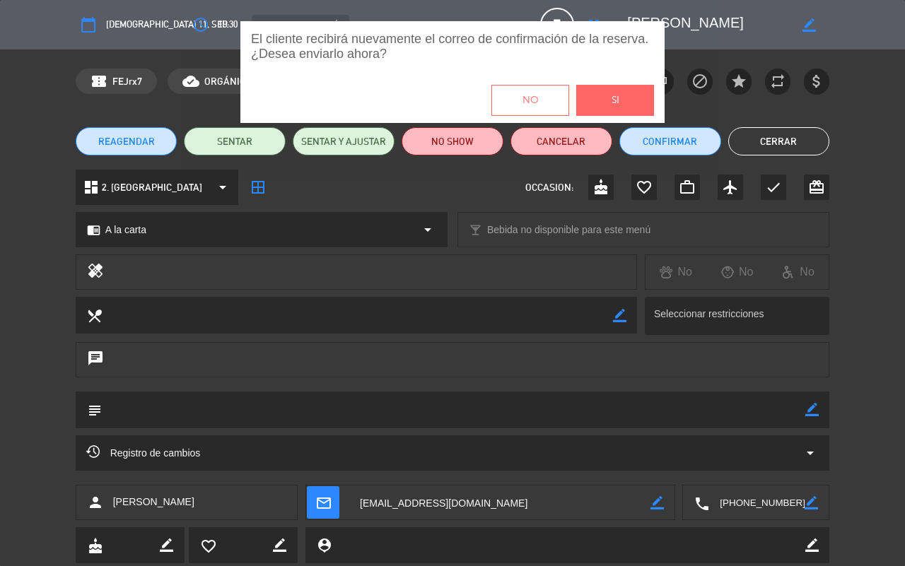
click at [623, 93] on button "Si" at bounding box center [615, 100] width 78 height 31
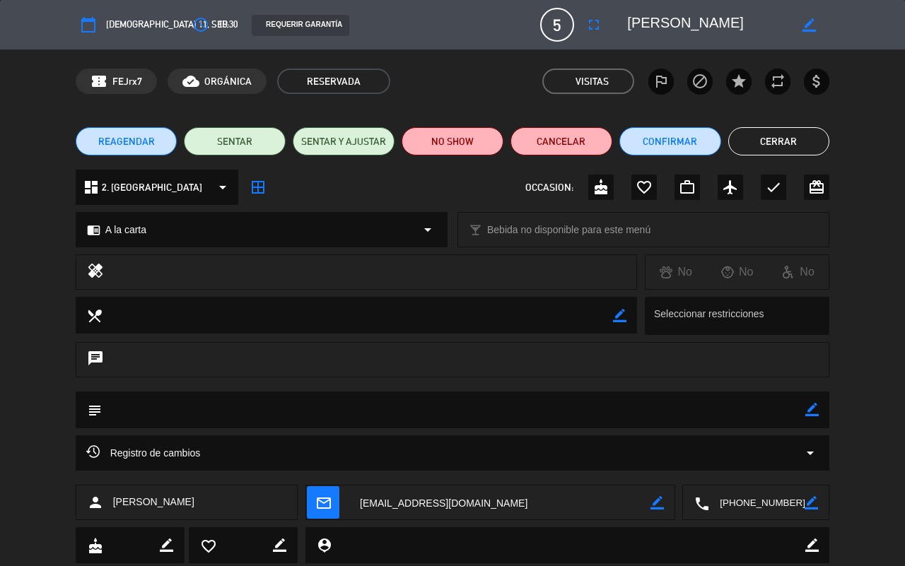
click at [724, 139] on button "Cerrar" at bounding box center [779, 141] width 102 height 28
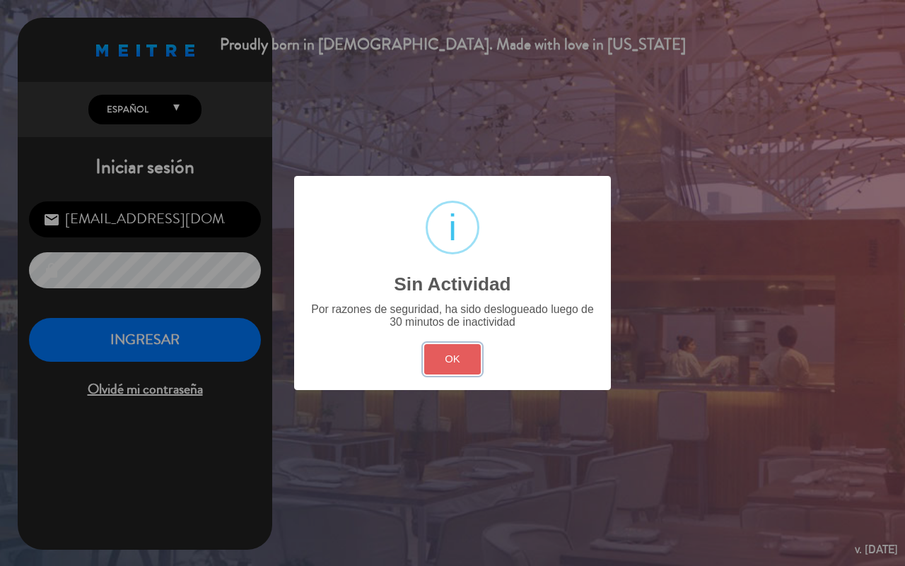
click at [468, 359] on button "OK" at bounding box center [452, 359] width 57 height 30
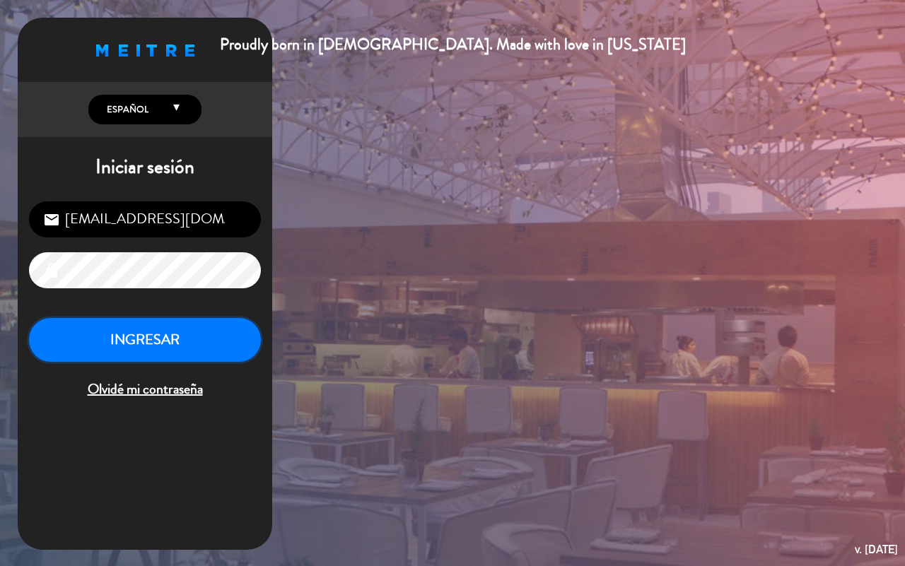
click at [195, 333] on button "INGRESAR" at bounding box center [145, 340] width 232 height 45
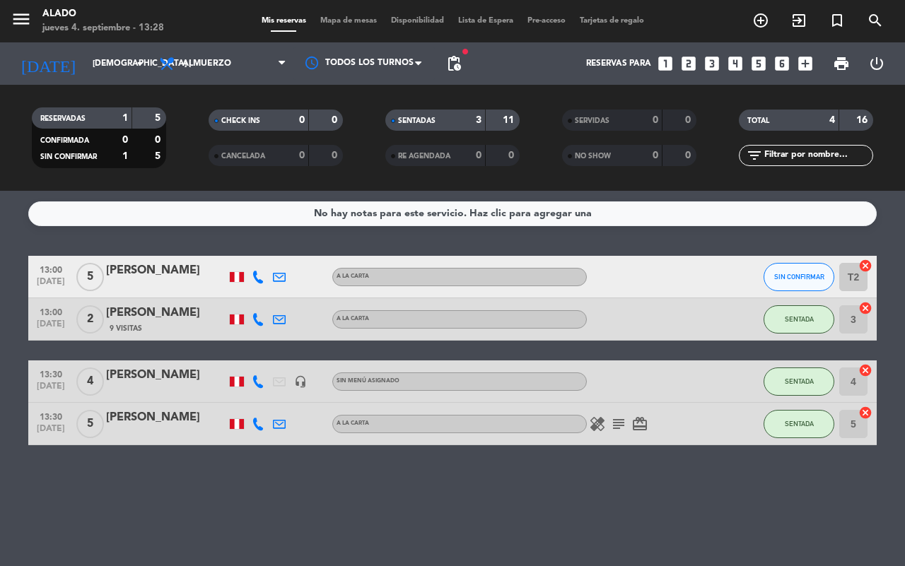
click at [161, 266] on div "[PERSON_NAME]" at bounding box center [166, 271] width 120 height 18
